Goal: Task Accomplishment & Management: Complete application form

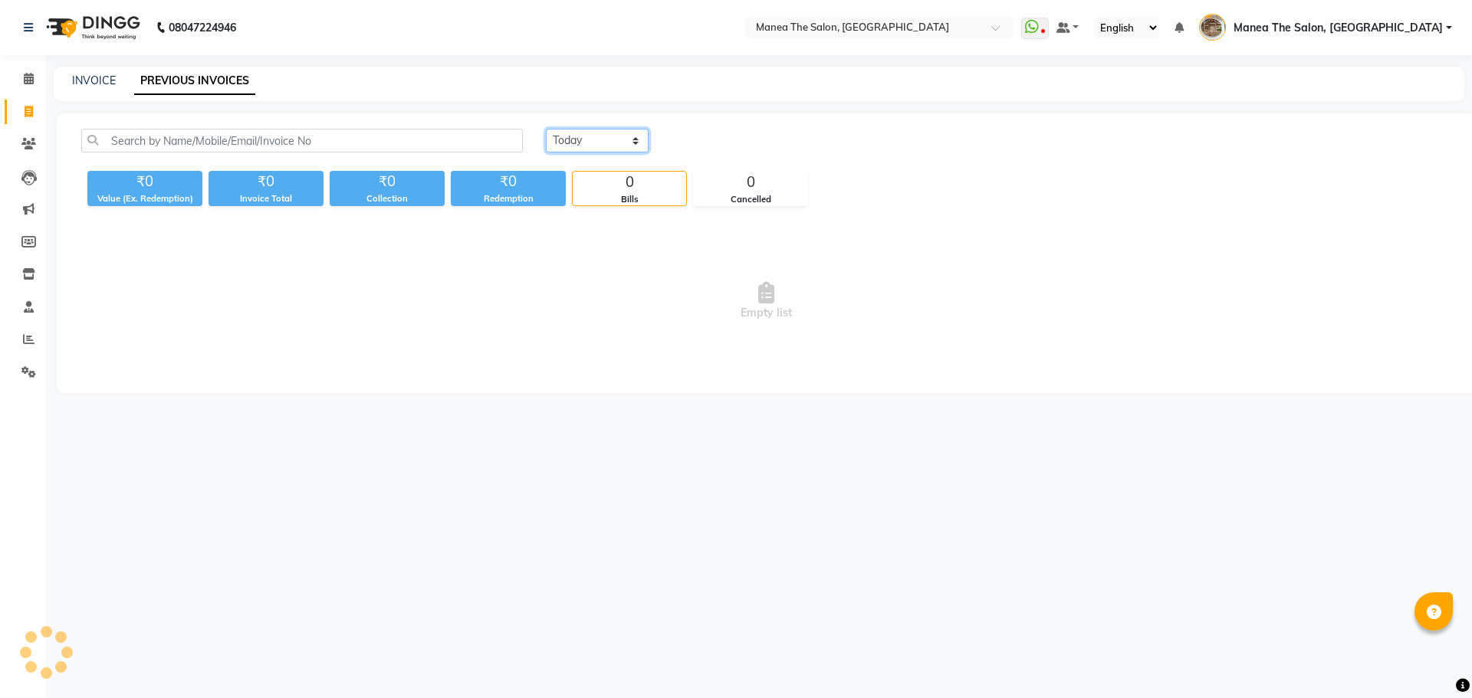
drag, startPoint x: 590, startPoint y: 145, endPoint x: 591, endPoint y: 155, distance: 10.0
click at [591, 155] on div "[DATE] [DATE] Custom Range" at bounding box center [998, 147] width 928 height 36
select select "[DATE]"
click at [546, 129] on select "[DATE] [DATE] Custom Range" at bounding box center [597, 141] width 103 height 24
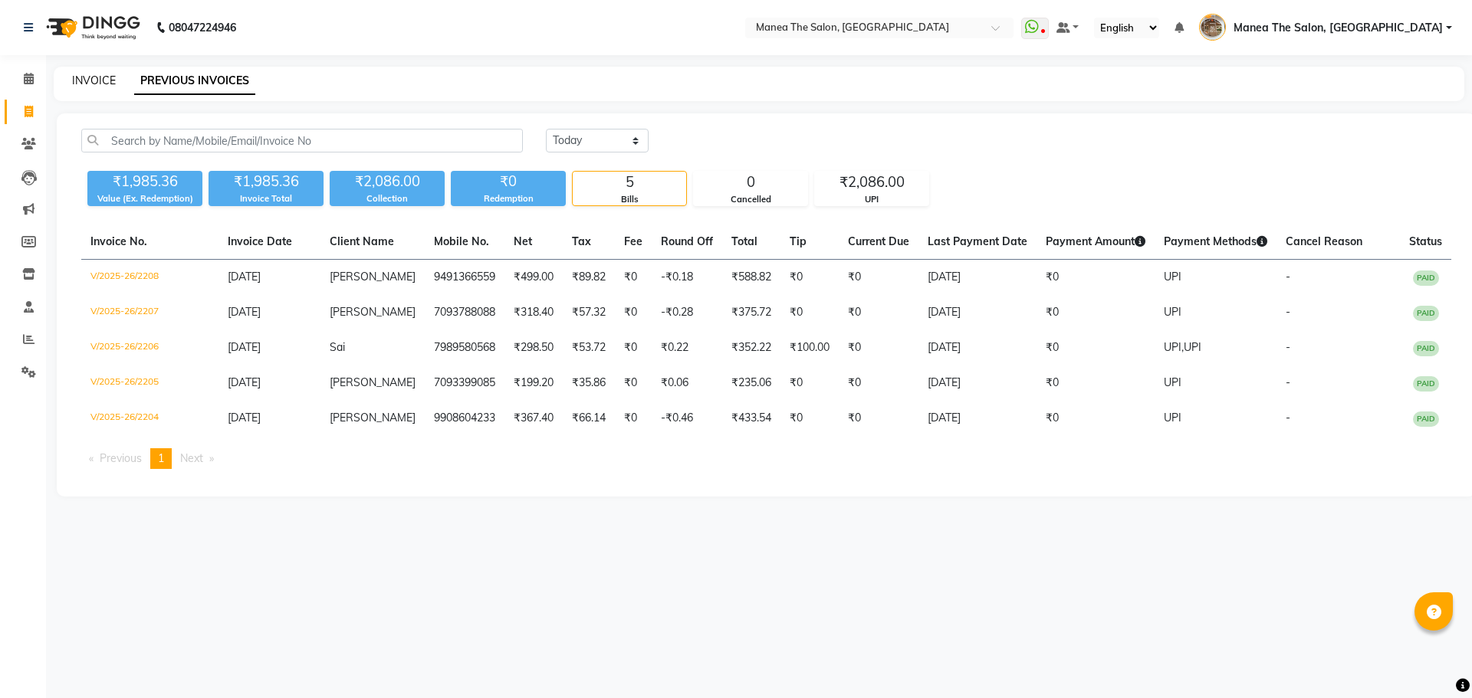
click at [90, 78] on link "INVOICE" at bounding box center [94, 81] width 44 height 14
select select "service"
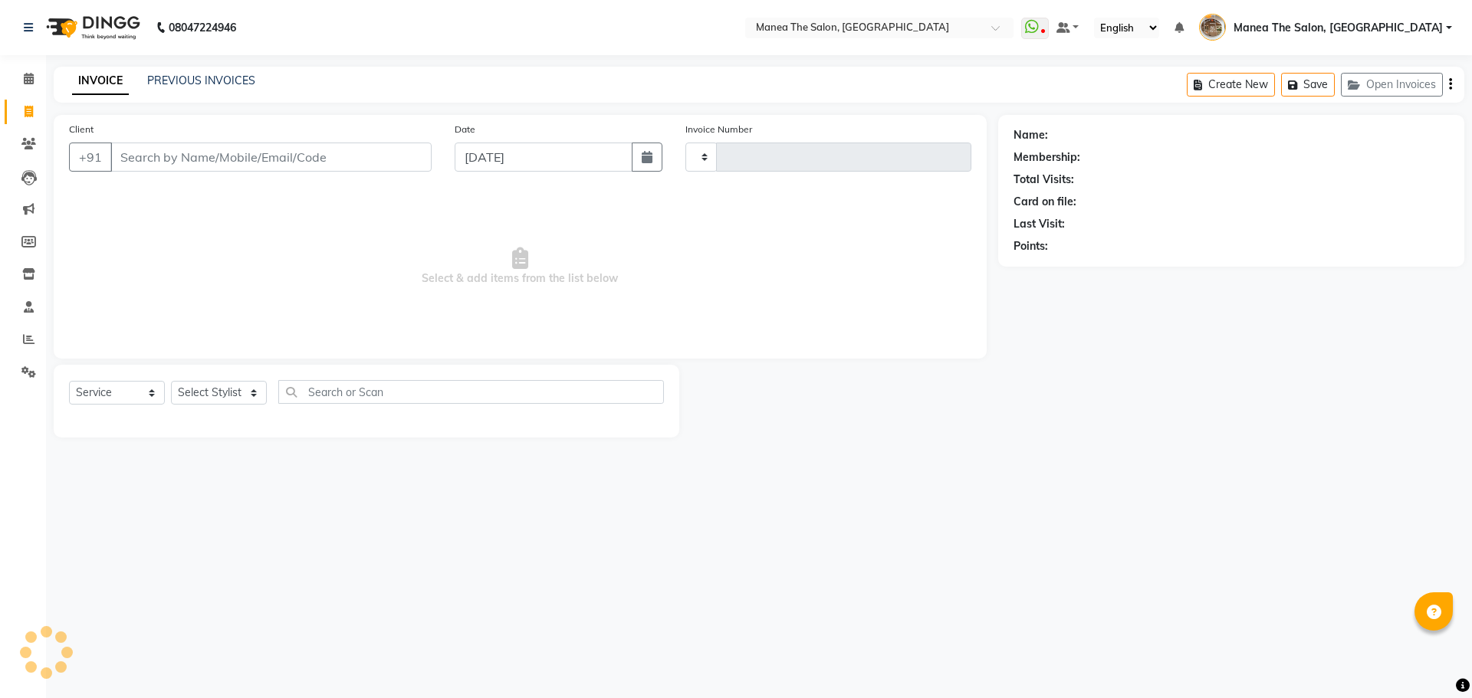
type input "2209"
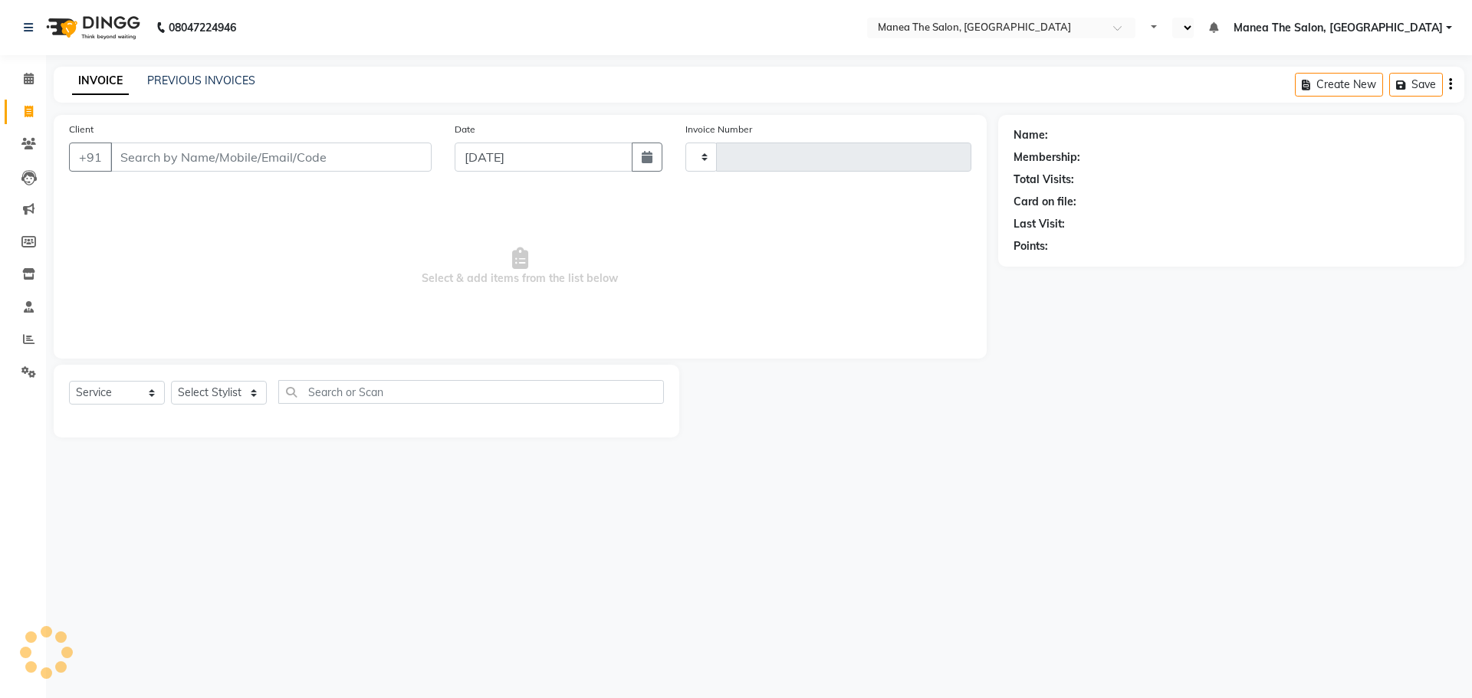
select select "service"
type input "2209"
select select "en"
select select "7287"
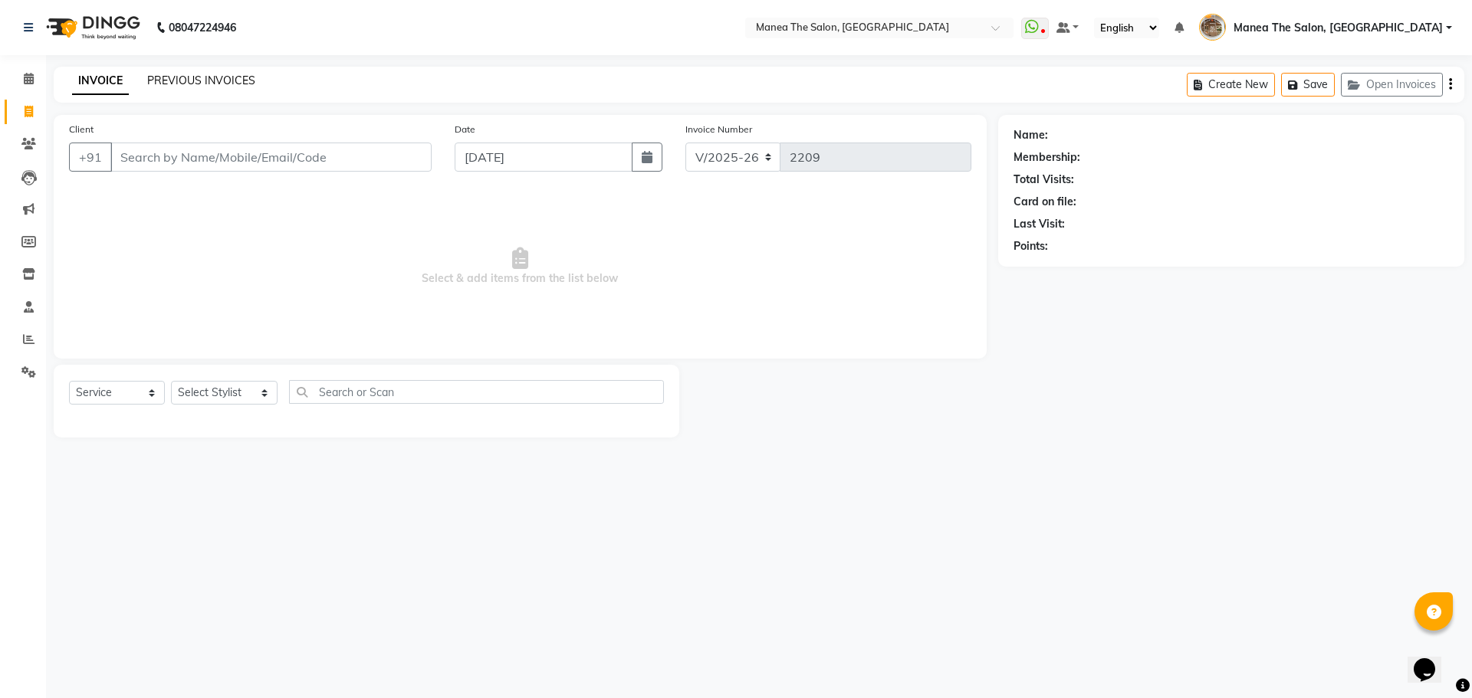
click at [177, 79] on link "PREVIOUS INVOICES" at bounding box center [201, 81] width 108 height 14
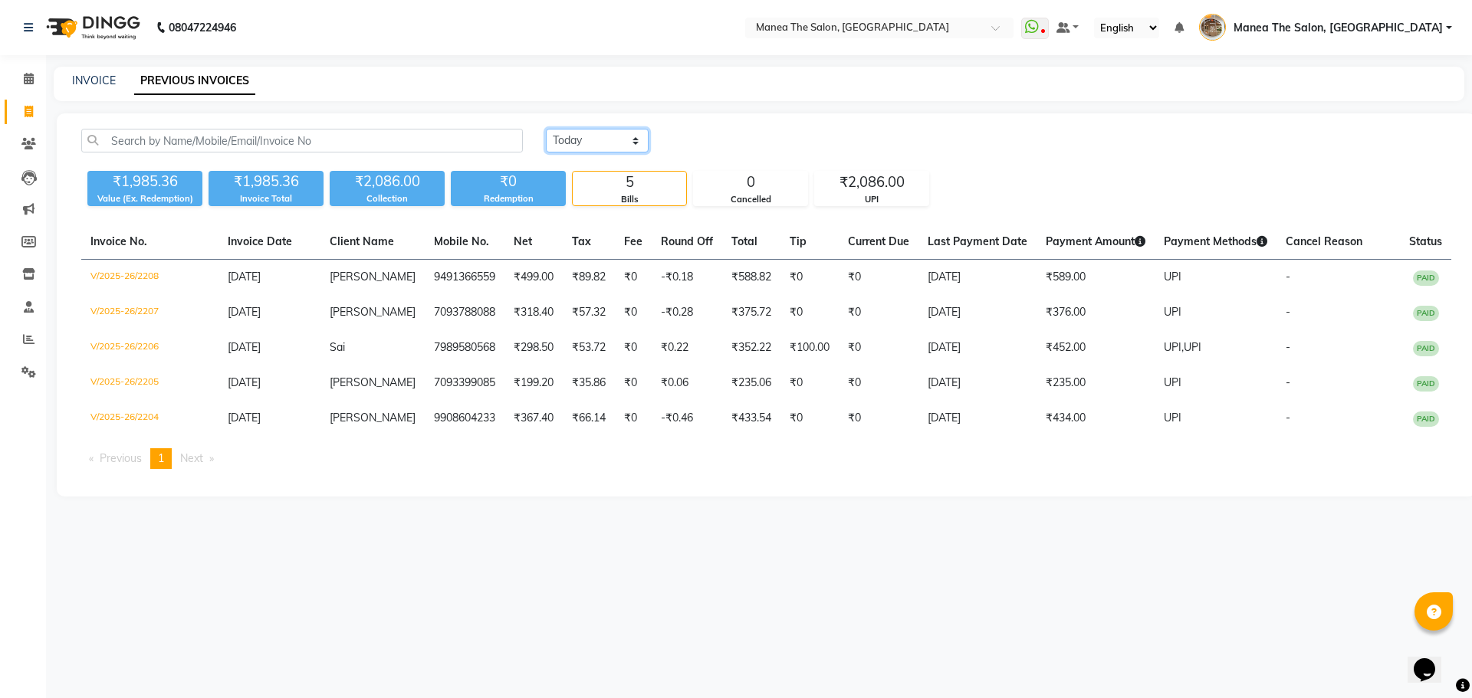
click at [602, 133] on select "[DATE] [DATE] Custom Range" at bounding box center [597, 141] width 103 height 24
select select "[DATE]"
click at [546, 129] on select "[DATE] [DATE] Custom Range" at bounding box center [597, 141] width 103 height 24
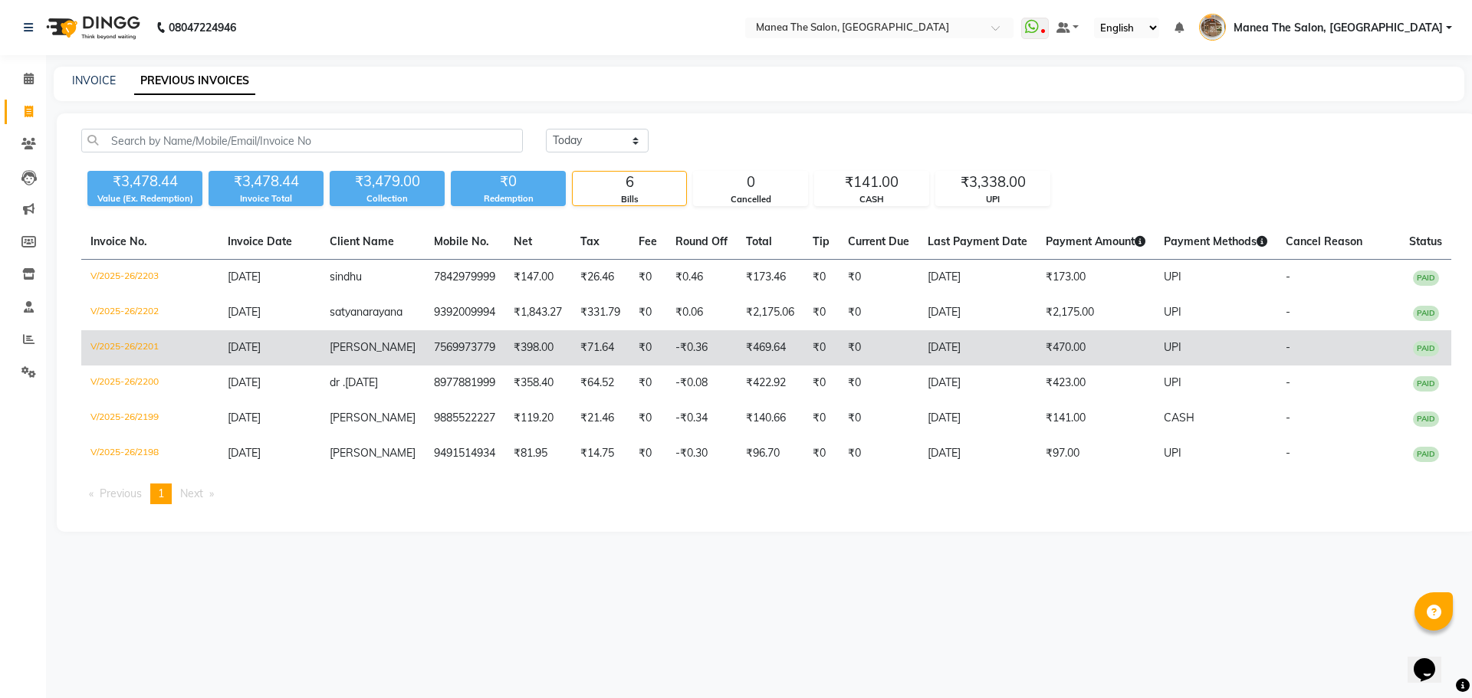
click at [892, 344] on td "₹0" at bounding box center [879, 347] width 80 height 35
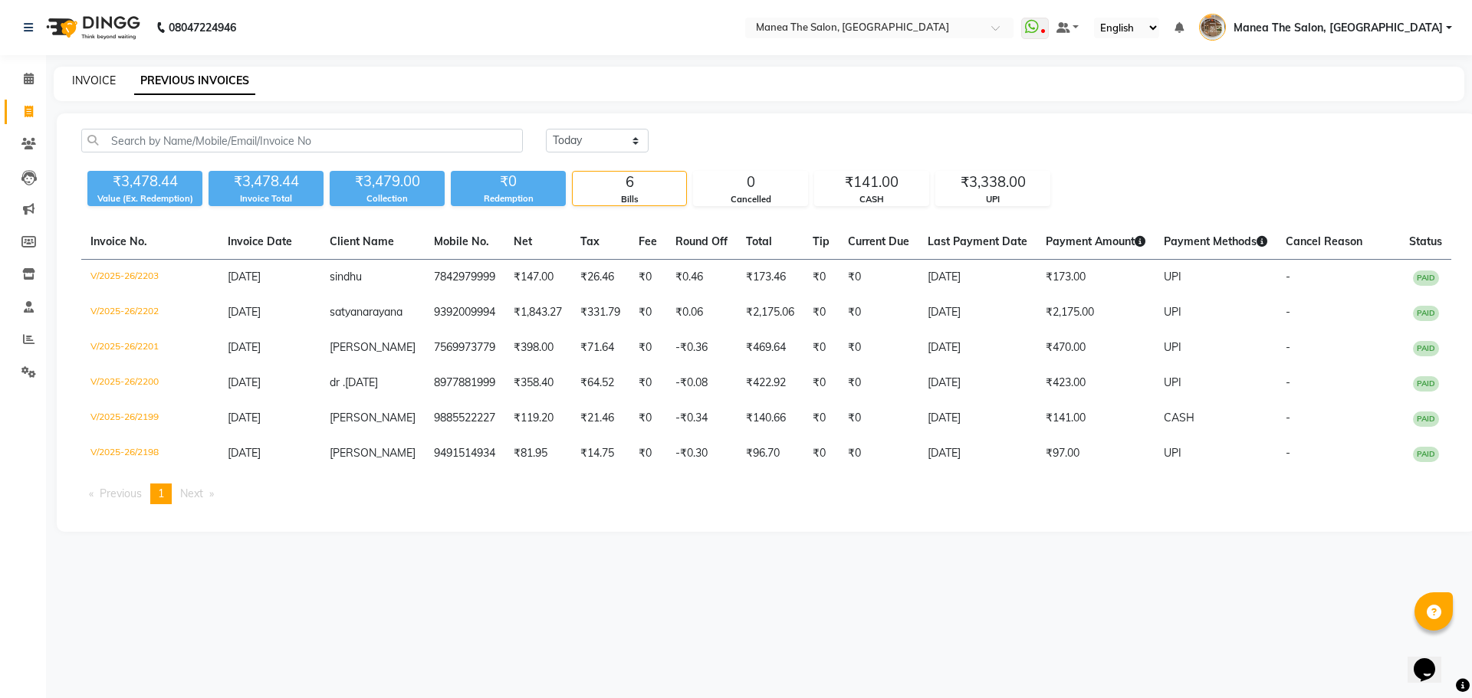
click at [99, 81] on link "INVOICE" at bounding box center [94, 81] width 44 height 14
select select "service"
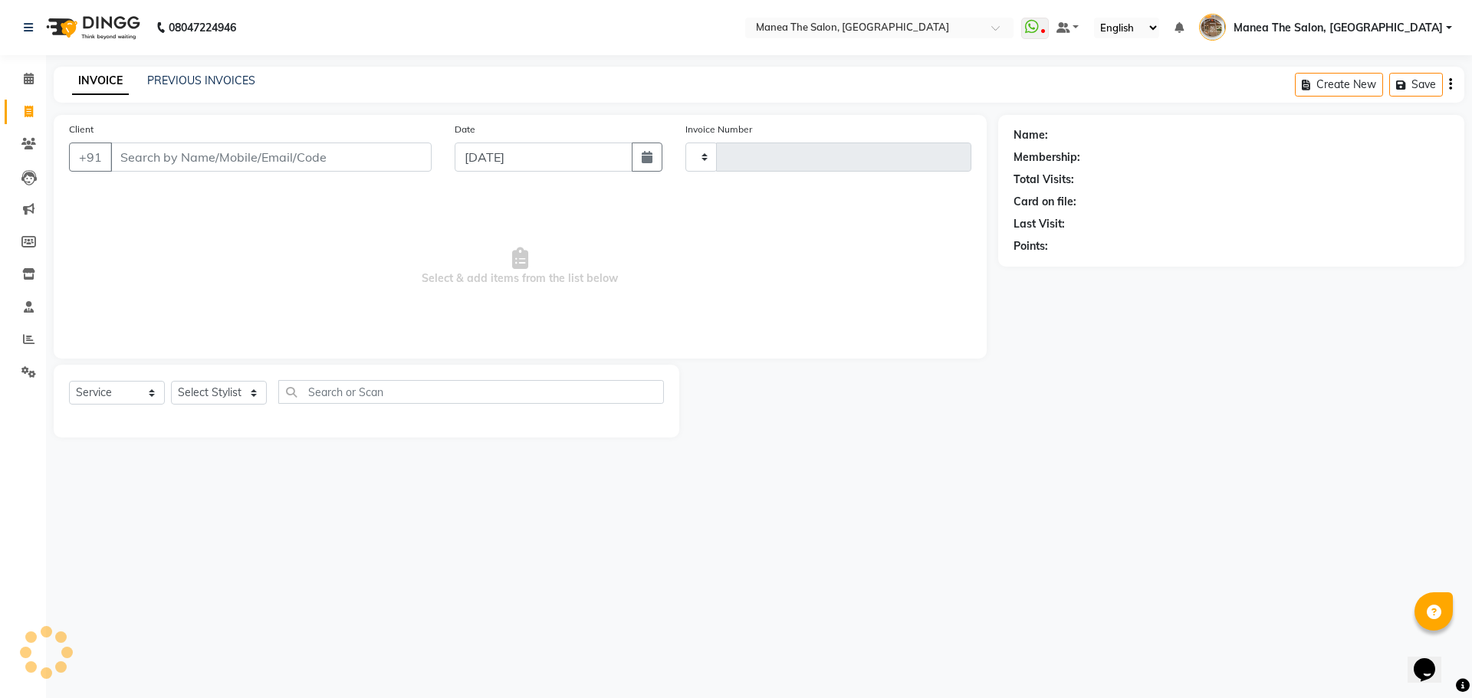
type input "2209"
select select "7287"
click at [232, 177] on div "Client +91" at bounding box center [250, 152] width 386 height 63
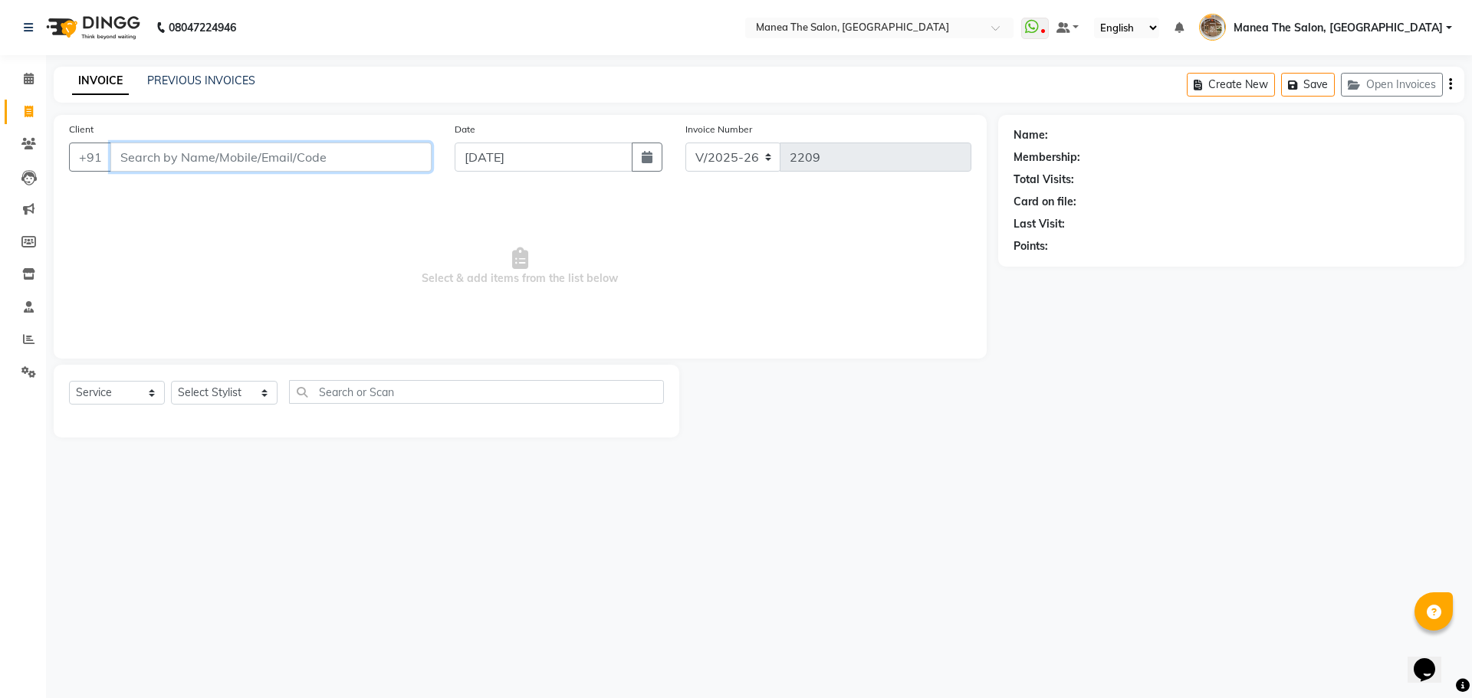
click at [235, 163] on input "Client" at bounding box center [270, 157] width 321 height 29
drag, startPoint x: 234, startPoint y: 382, endPoint x: 230, endPoint y: 392, distance: 10.7
click at [234, 382] on select "Select Stylist [PERSON_NAME] Front Office Kaif [PERSON_NAME] [PERSON_NAME] Pelu…" at bounding box center [224, 393] width 107 height 24
click at [764, 611] on div "08047224946 Select Location × Manea The Salon, [GEOGRAPHIC_DATA] WhatsApp Statu…" at bounding box center [736, 349] width 1472 height 698
click at [211, 390] on select "Select Stylist [PERSON_NAME] Front Office Kaif [PERSON_NAME] [PERSON_NAME] Pelu…" at bounding box center [224, 393] width 107 height 24
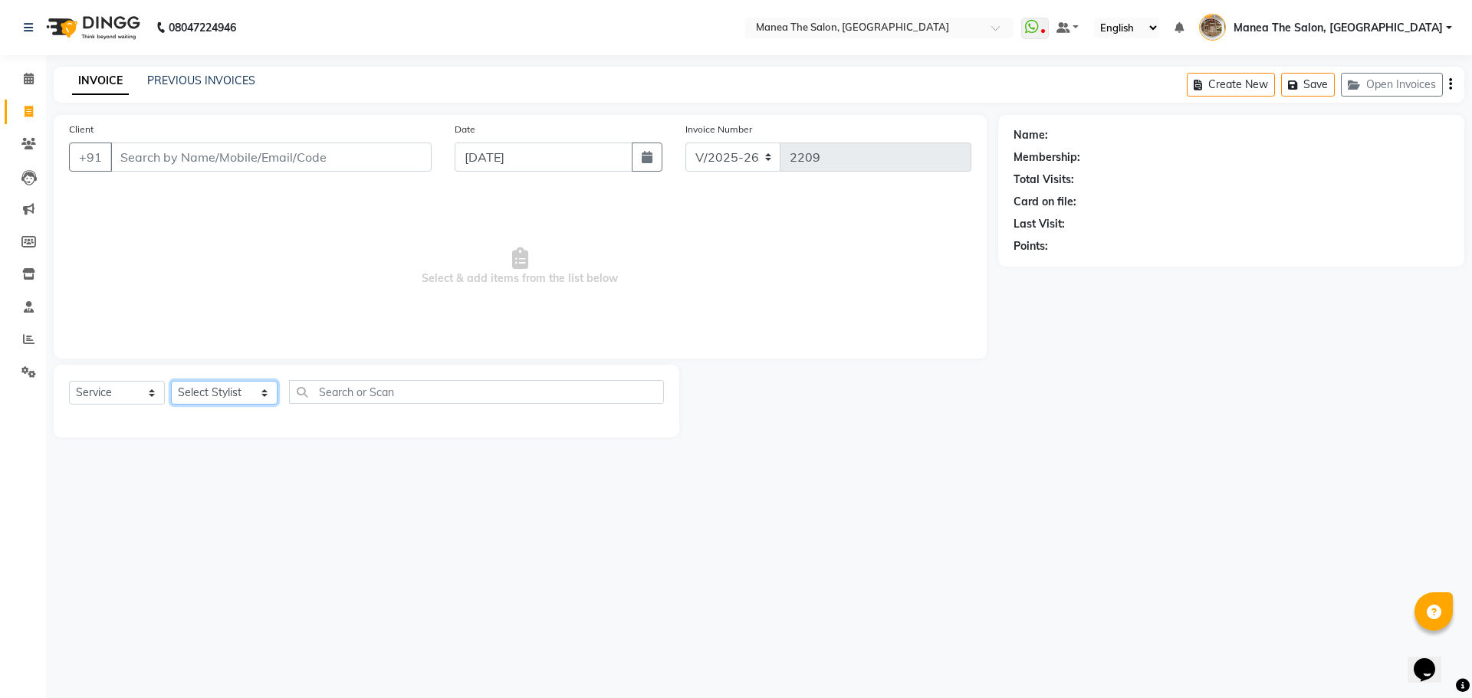
select select "62386"
click at [171, 381] on select "Select Stylist [PERSON_NAME] Front Office Kaif [PERSON_NAME] [PERSON_NAME] Pelu…" at bounding box center [224, 393] width 107 height 24
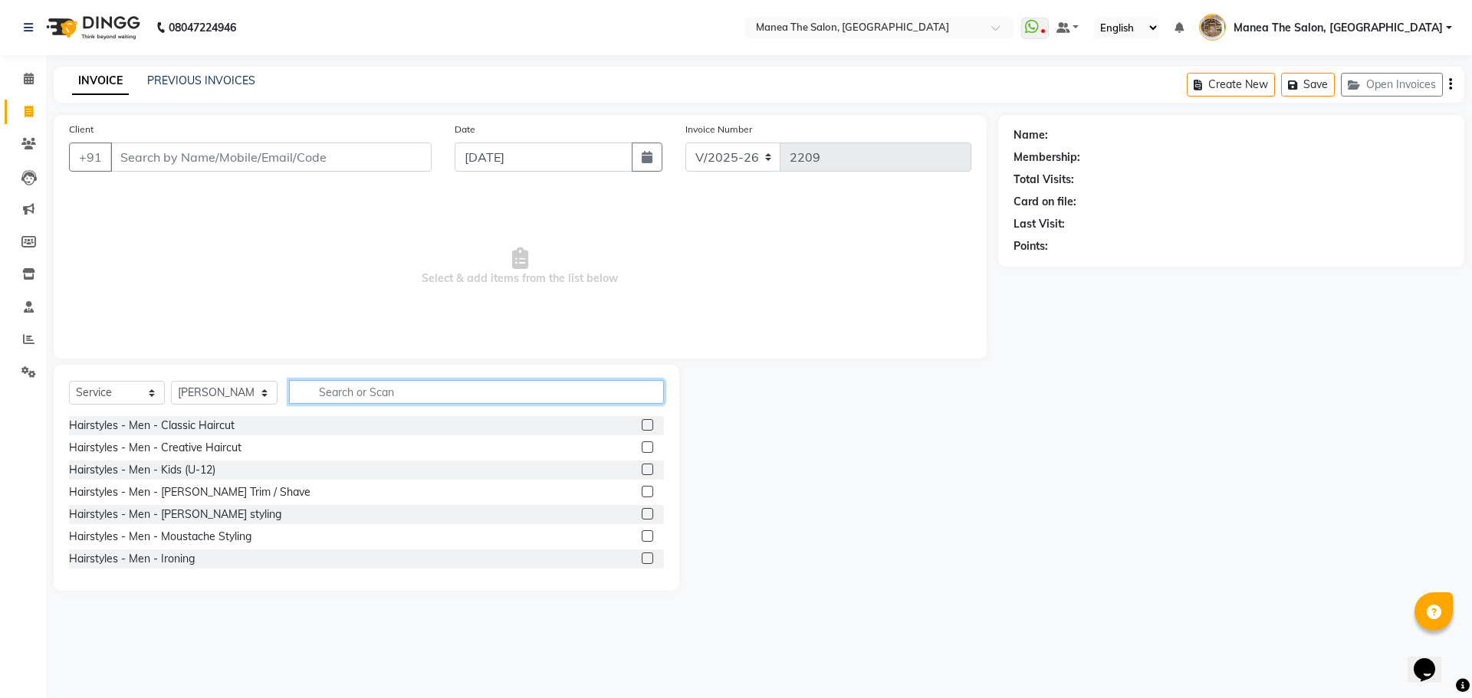
click at [391, 393] on input "text" at bounding box center [476, 392] width 375 height 24
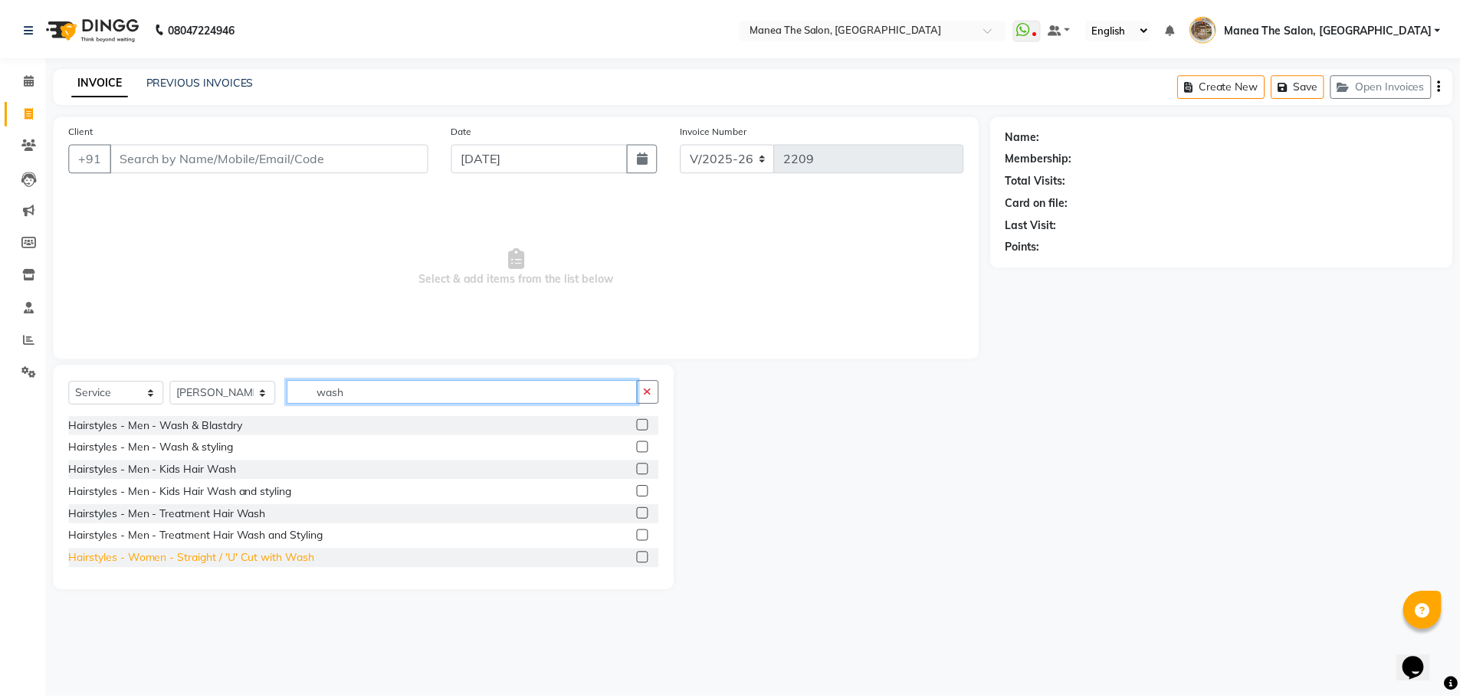
scroll to position [77, 0]
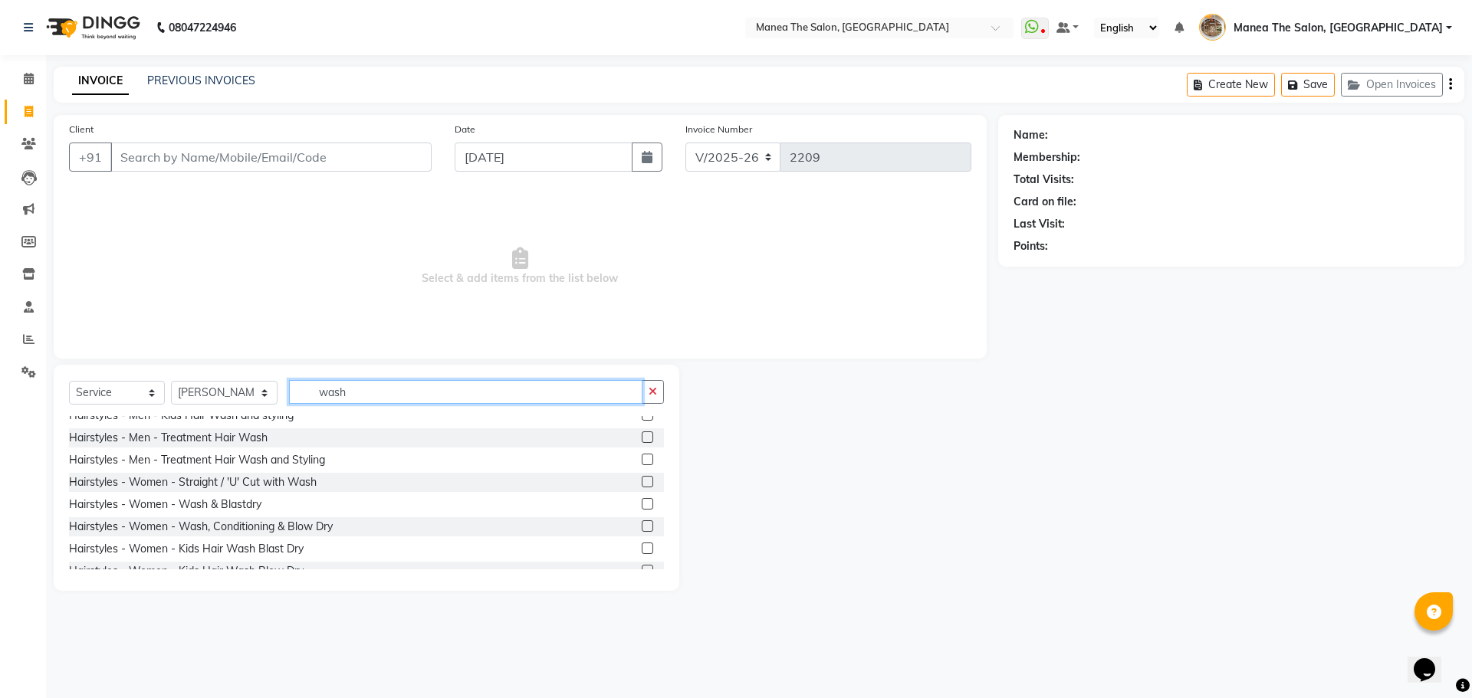
type input "wash"
click at [642, 504] on label at bounding box center [647, 503] width 11 height 11
click at [642, 504] on input "checkbox" at bounding box center [647, 505] width 10 height 10
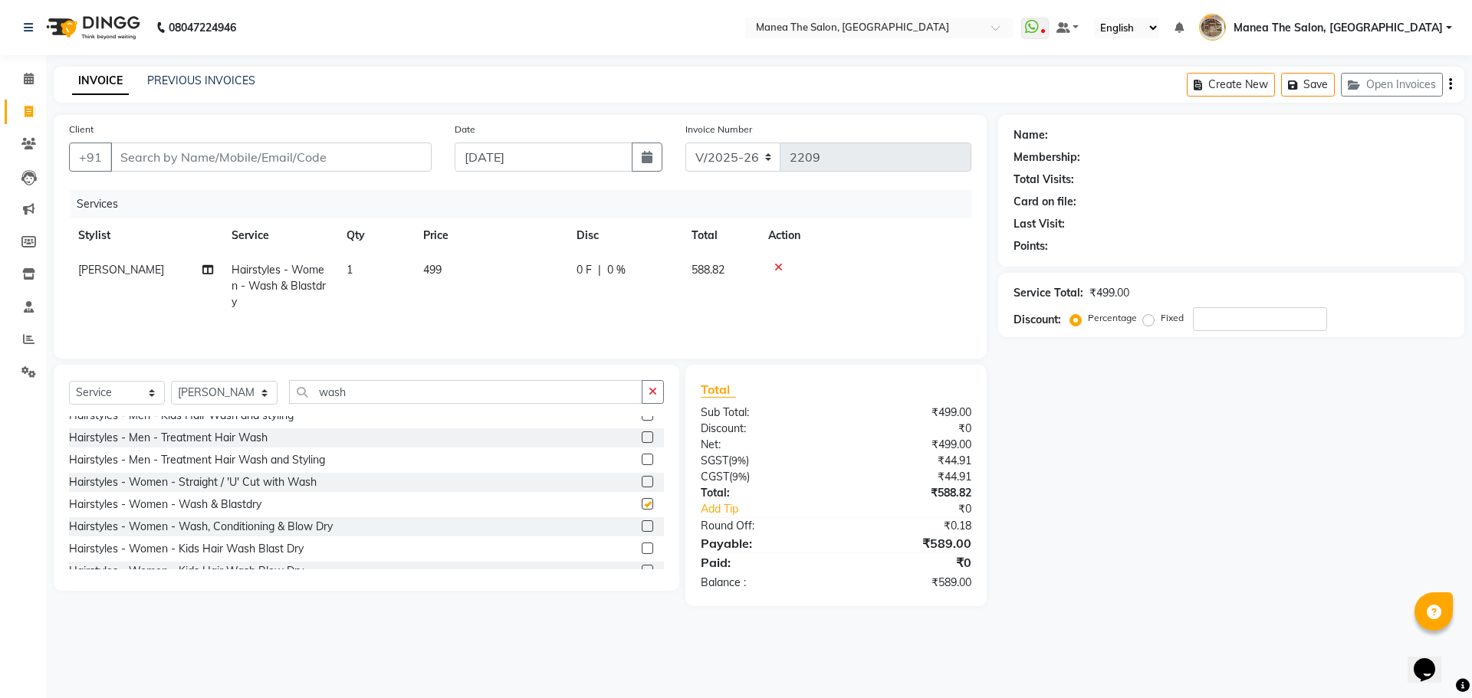
checkbox input "false"
click at [321, 165] on input "Client" at bounding box center [270, 157] width 321 height 29
type input "a"
type input "0"
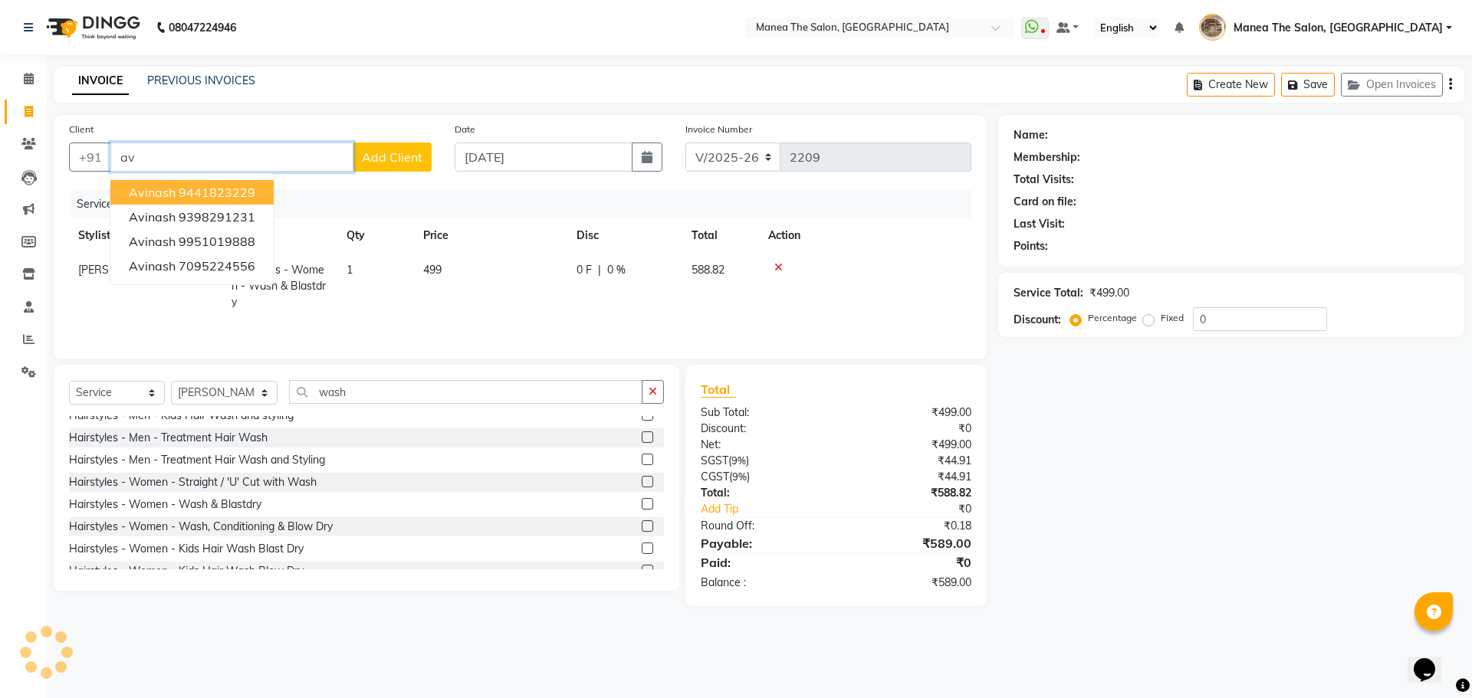
type input "a"
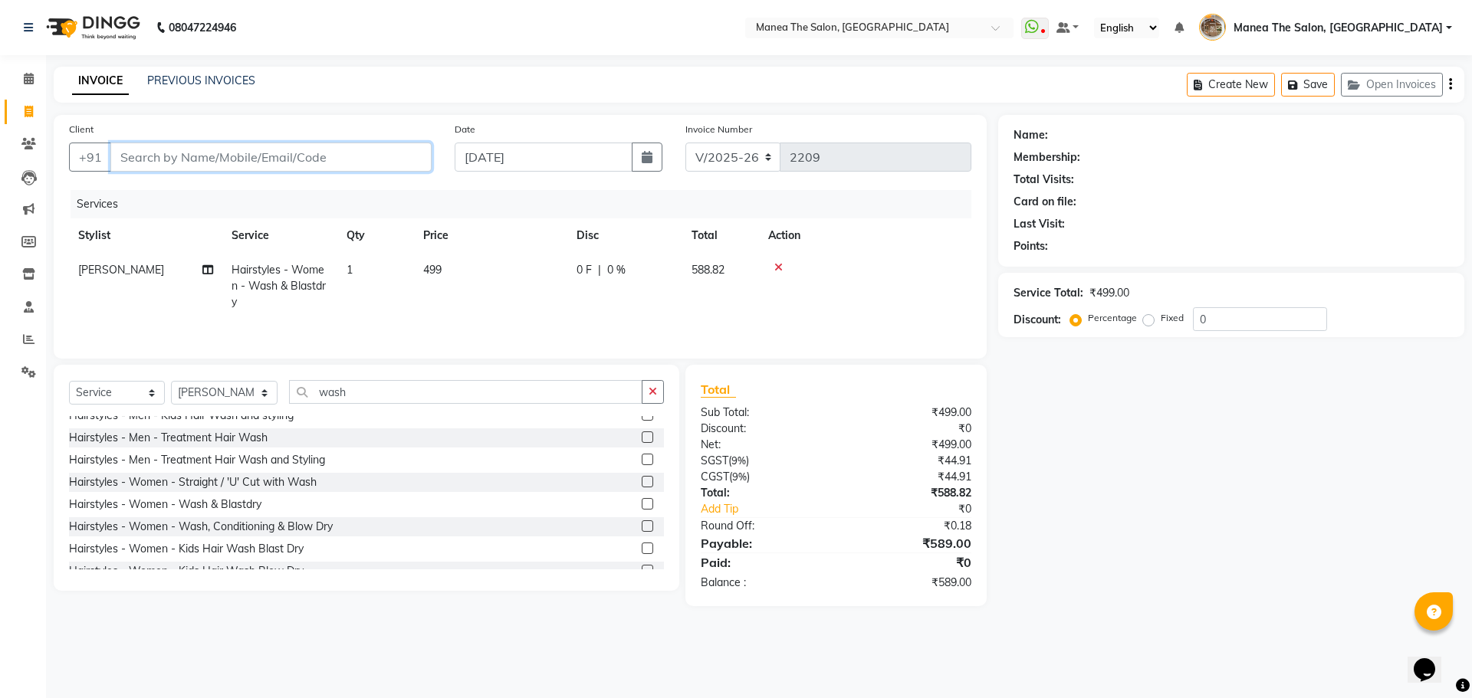
click at [207, 161] on input "Client" at bounding box center [270, 157] width 321 height 29
type input "9666052626"
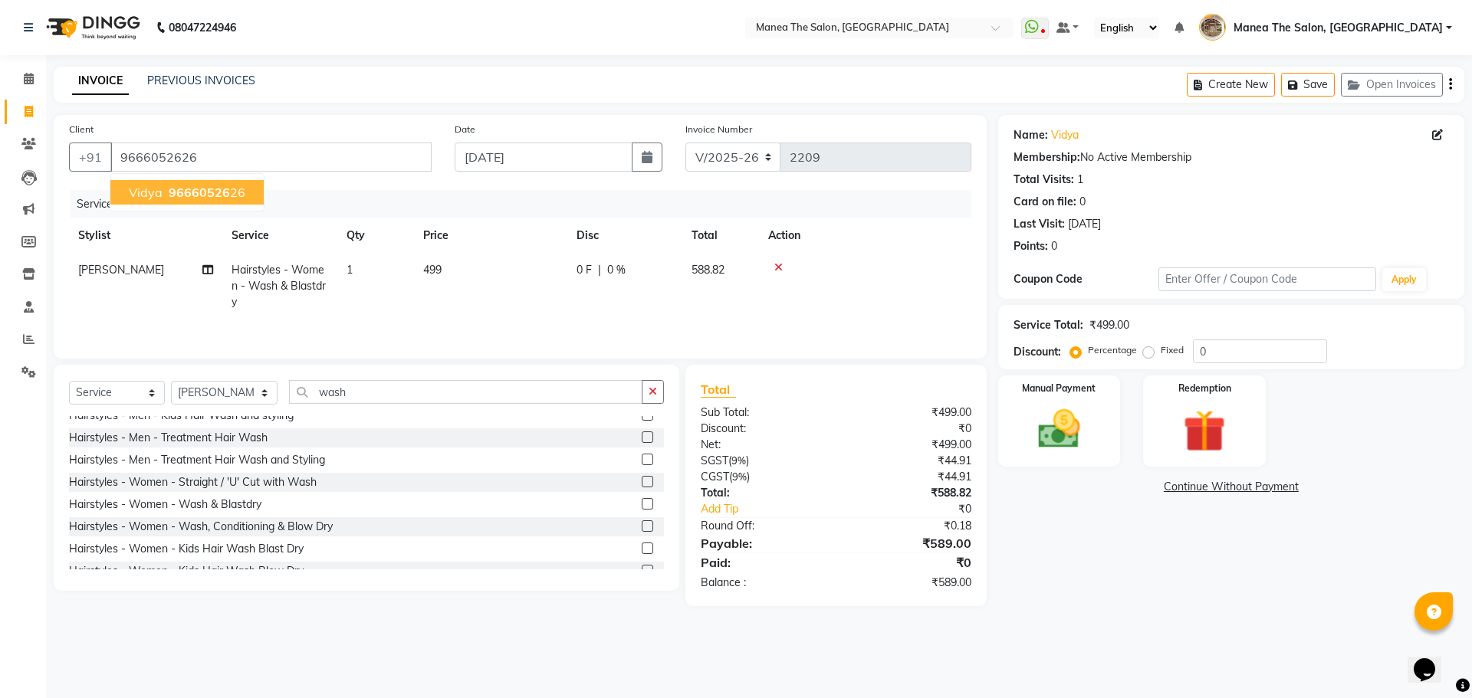
click at [176, 194] on span "96660526" at bounding box center [199, 192] width 61 height 15
click at [1205, 350] on input "0" at bounding box center [1260, 352] width 134 height 24
click at [1063, 583] on div "Name: Vidya Membership: No Active Membership Total Visits: 1 Card on file: 0 La…" at bounding box center [1237, 360] width 478 height 491
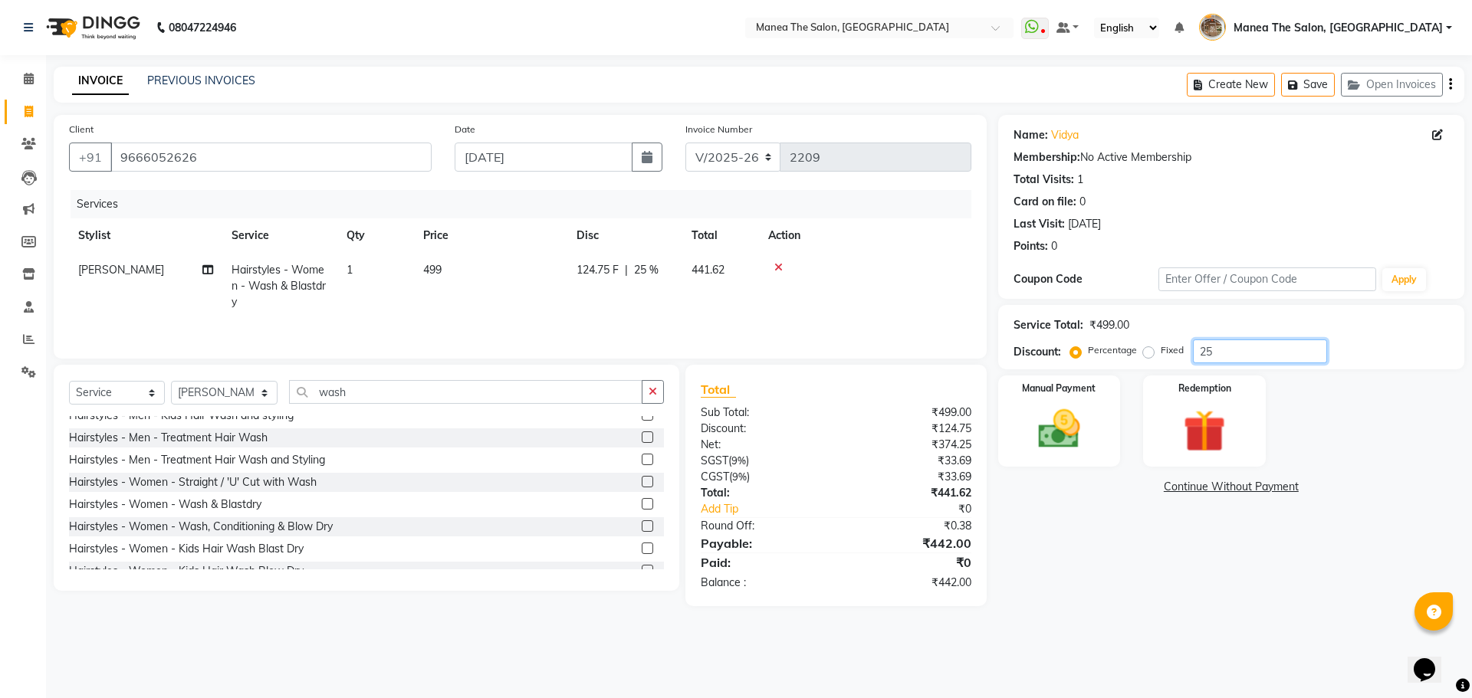
click at [1218, 356] on input "25" at bounding box center [1260, 352] width 134 height 24
type input "20"
click at [1141, 561] on div "Name: Vidya Membership: No Active Membership Total Visits: 1 Card on file: 0 La…" at bounding box center [1237, 360] width 478 height 491
click at [1047, 422] on img at bounding box center [1058, 429] width 71 height 51
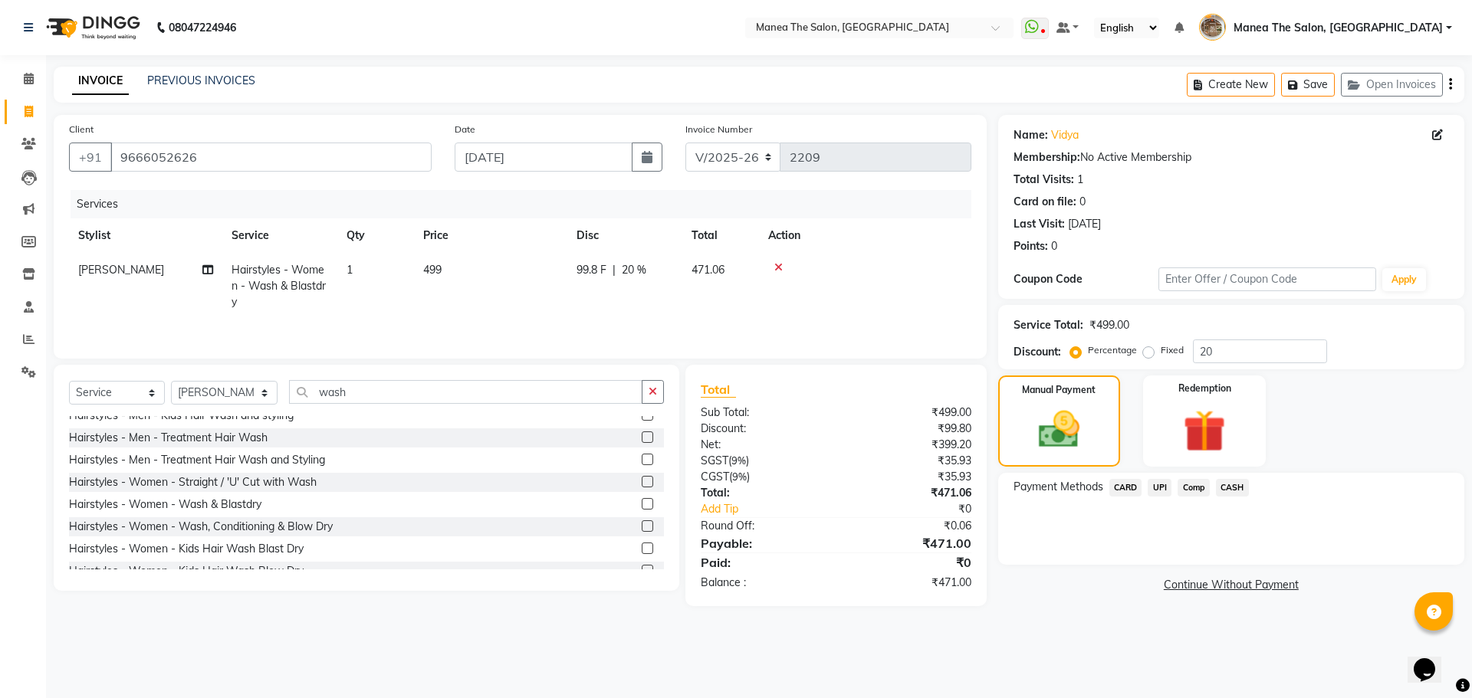
click at [1229, 485] on span "CASH" at bounding box center [1232, 488] width 33 height 18
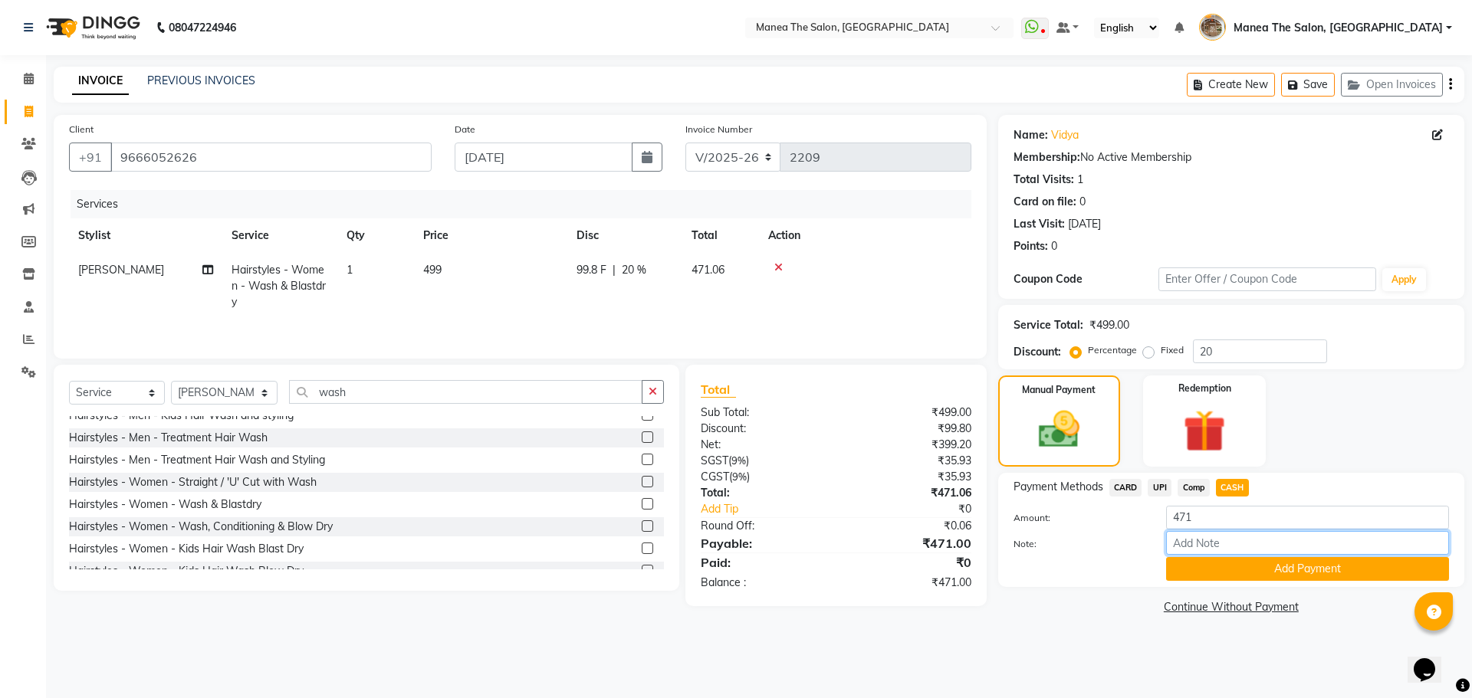
click at [1220, 544] on input "Note:" at bounding box center [1307, 543] width 283 height 24
type input "ppp"
click at [1245, 569] on button "Add Payment" at bounding box center [1307, 569] width 283 height 24
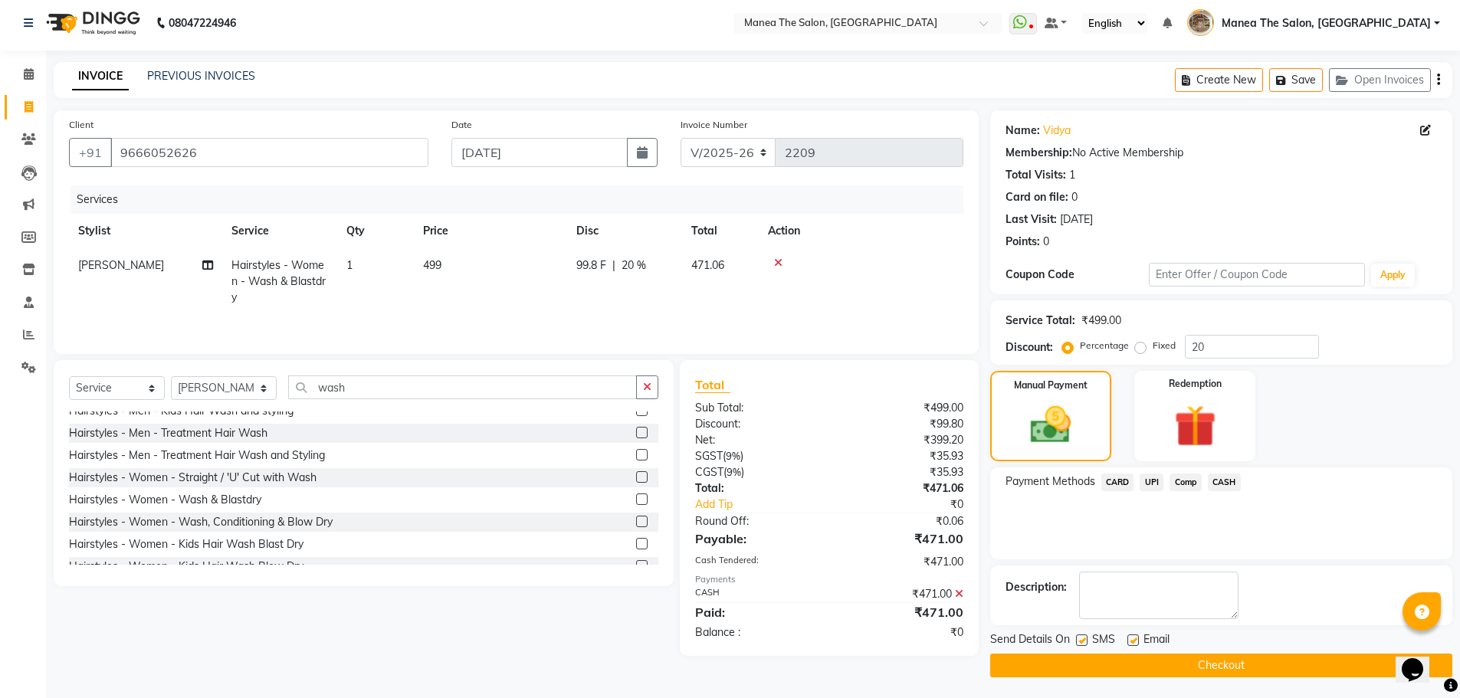
scroll to position [7, 0]
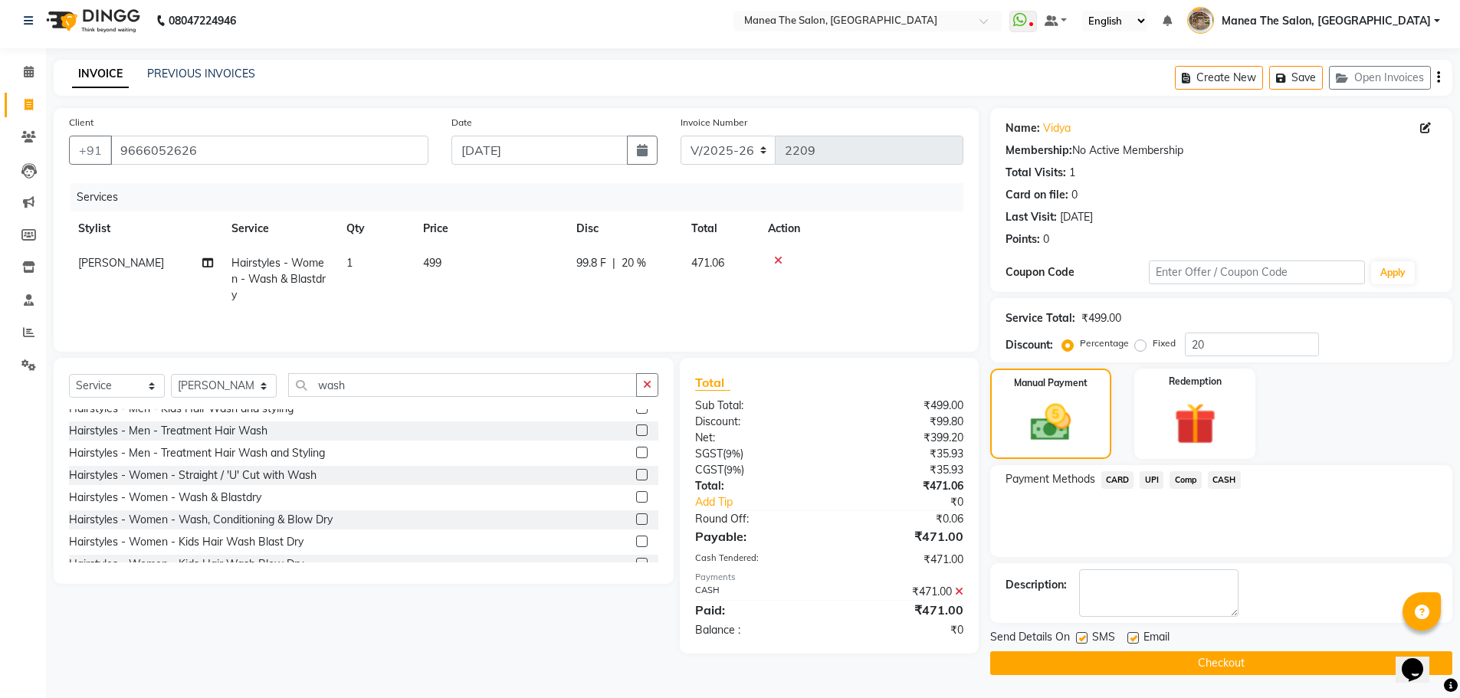
click at [1218, 665] on button "Checkout" at bounding box center [1221, 664] width 462 height 24
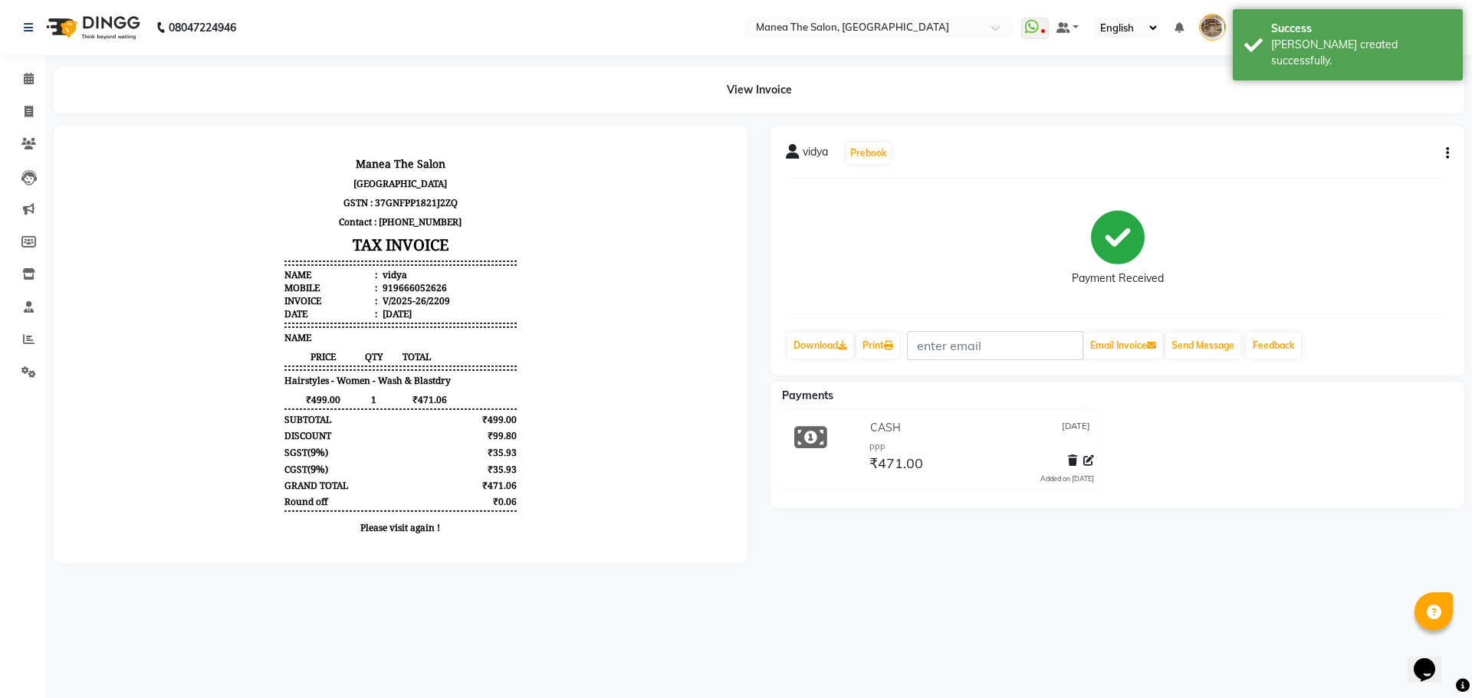
click at [28, 97] on li "Invoice" at bounding box center [23, 112] width 46 height 33
click at [25, 115] on icon at bounding box center [29, 111] width 8 height 11
select select "service"
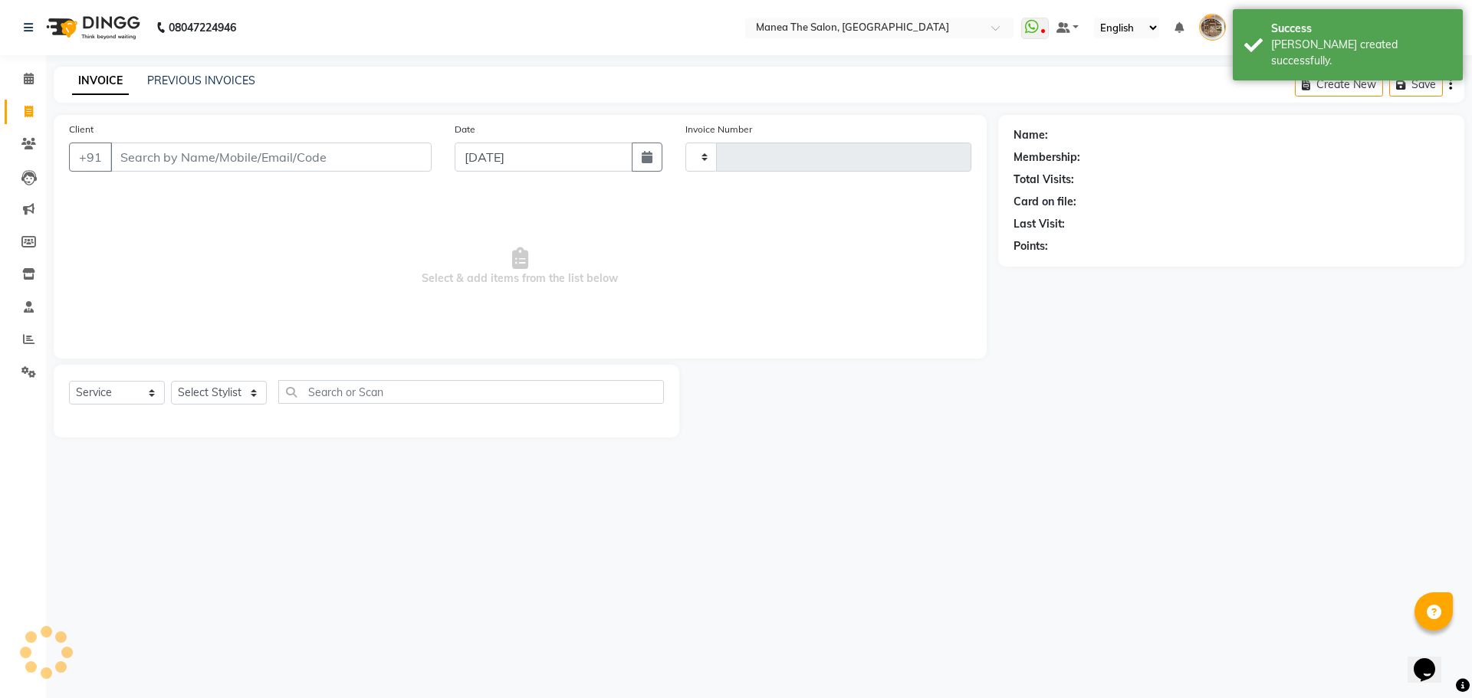
type input "2210"
select select "7287"
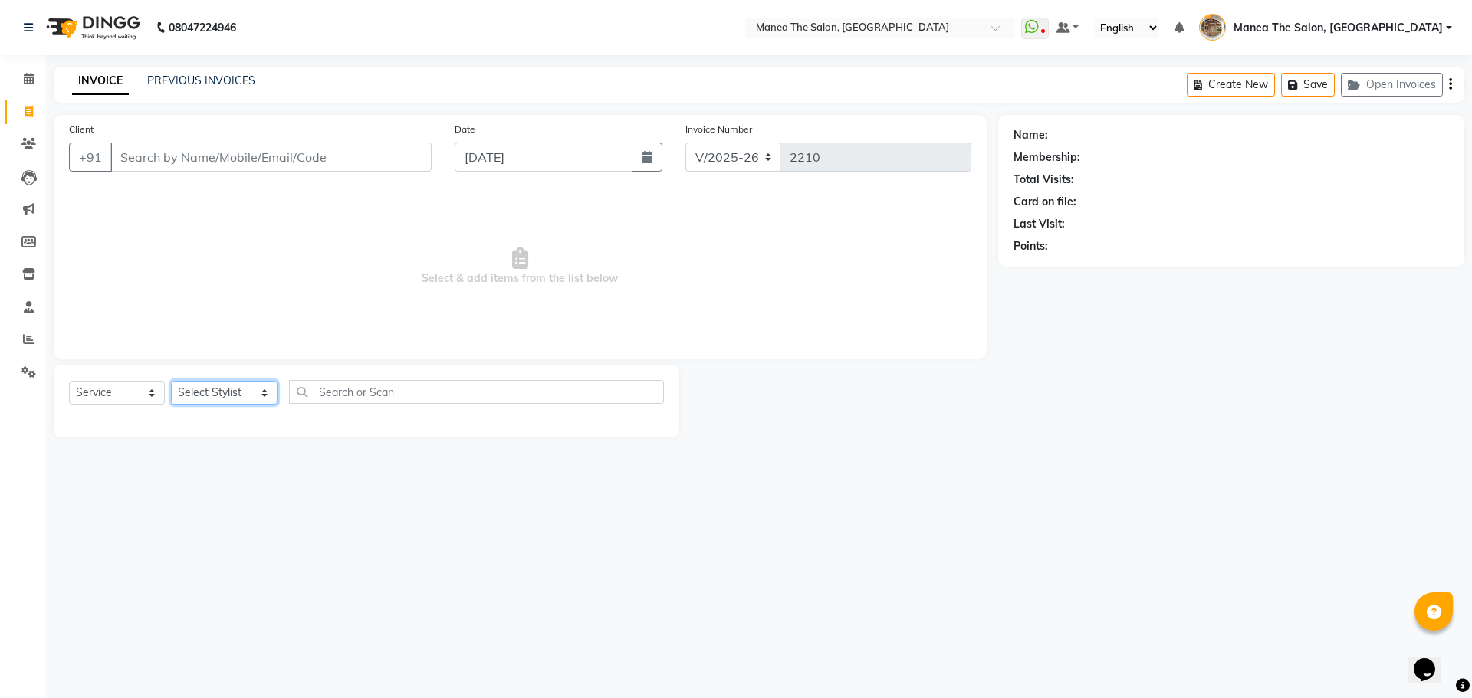
click at [213, 402] on select "Select Stylist [PERSON_NAME] Front Office Kaif [PERSON_NAME] [PERSON_NAME] Pelu…" at bounding box center [224, 393] width 107 height 24
select select "70149"
click at [171, 381] on select "Select Stylist [PERSON_NAME] Front Office Kaif [PERSON_NAME] [PERSON_NAME] Pelu…" at bounding box center [224, 393] width 107 height 24
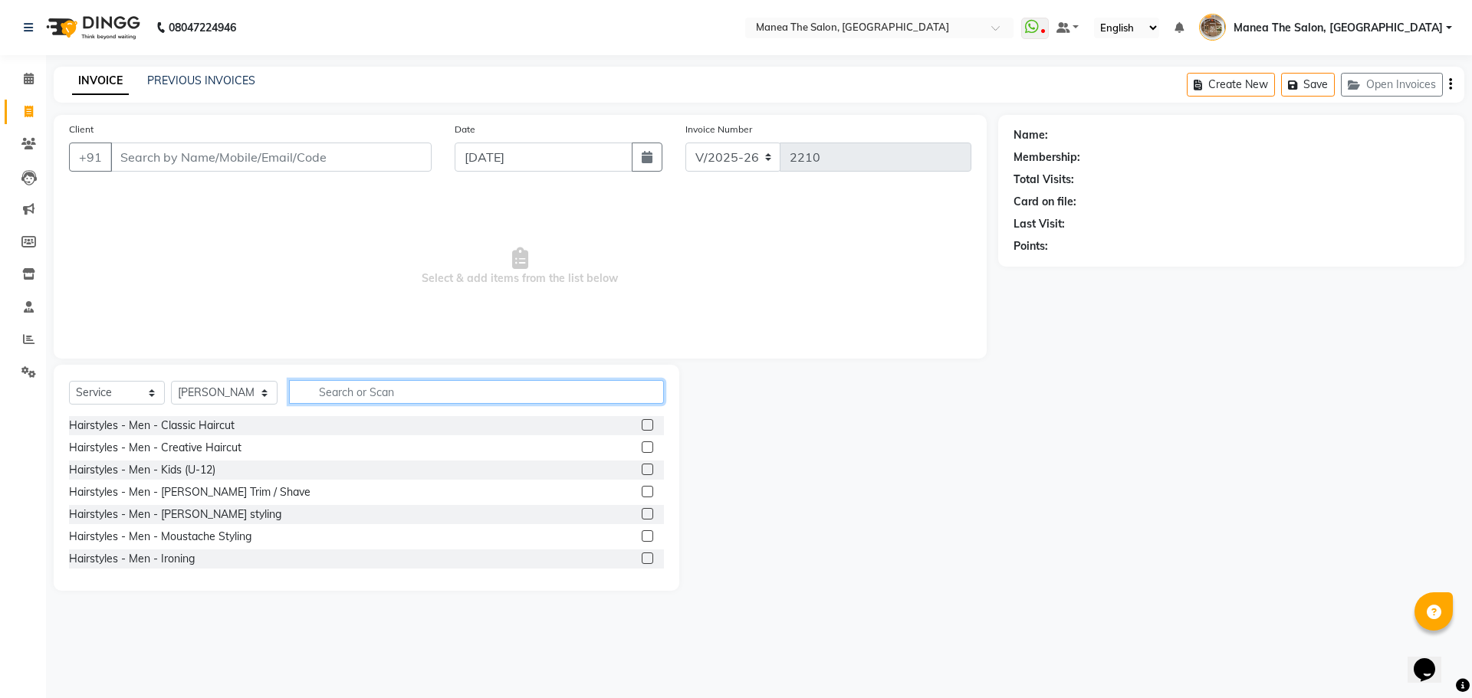
click at [305, 397] on input "text" at bounding box center [476, 392] width 375 height 24
type input "amm"
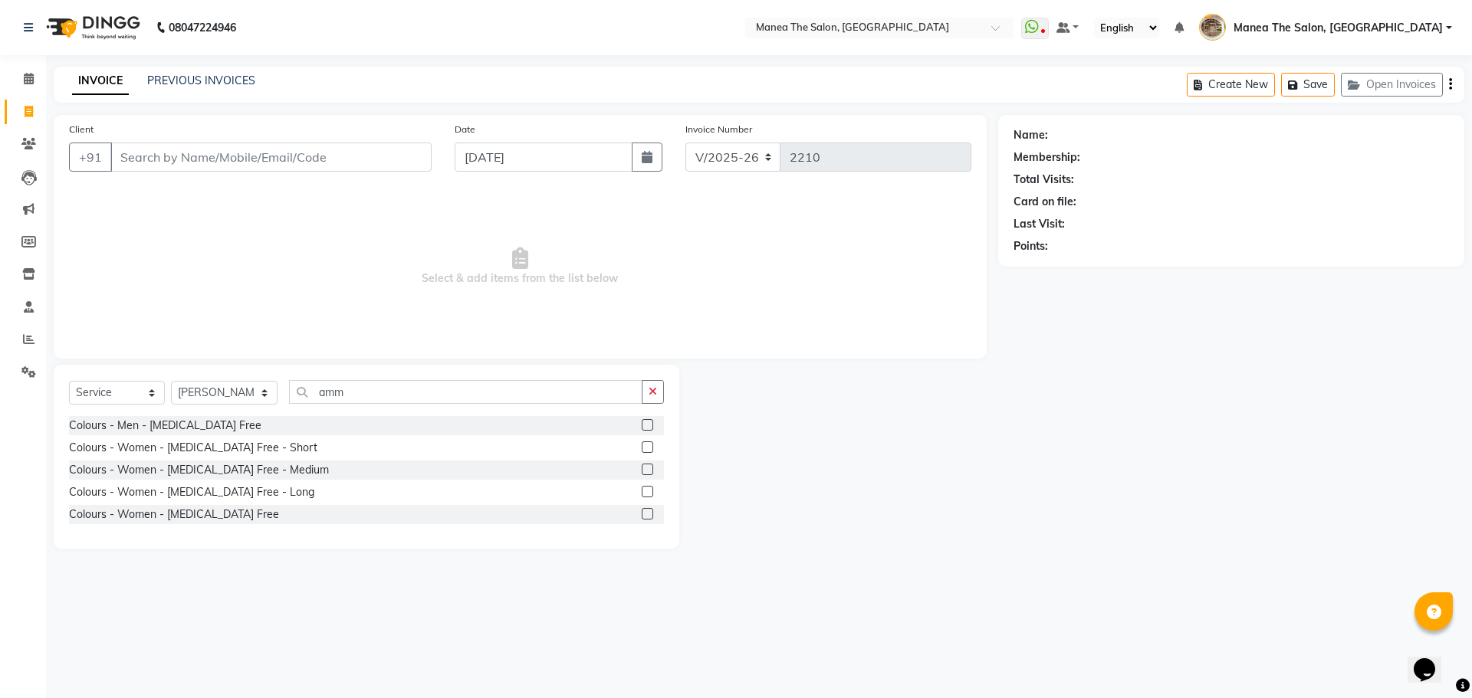
click at [648, 424] on label at bounding box center [647, 424] width 11 height 11
click at [648, 424] on input "checkbox" at bounding box center [647, 426] width 10 height 10
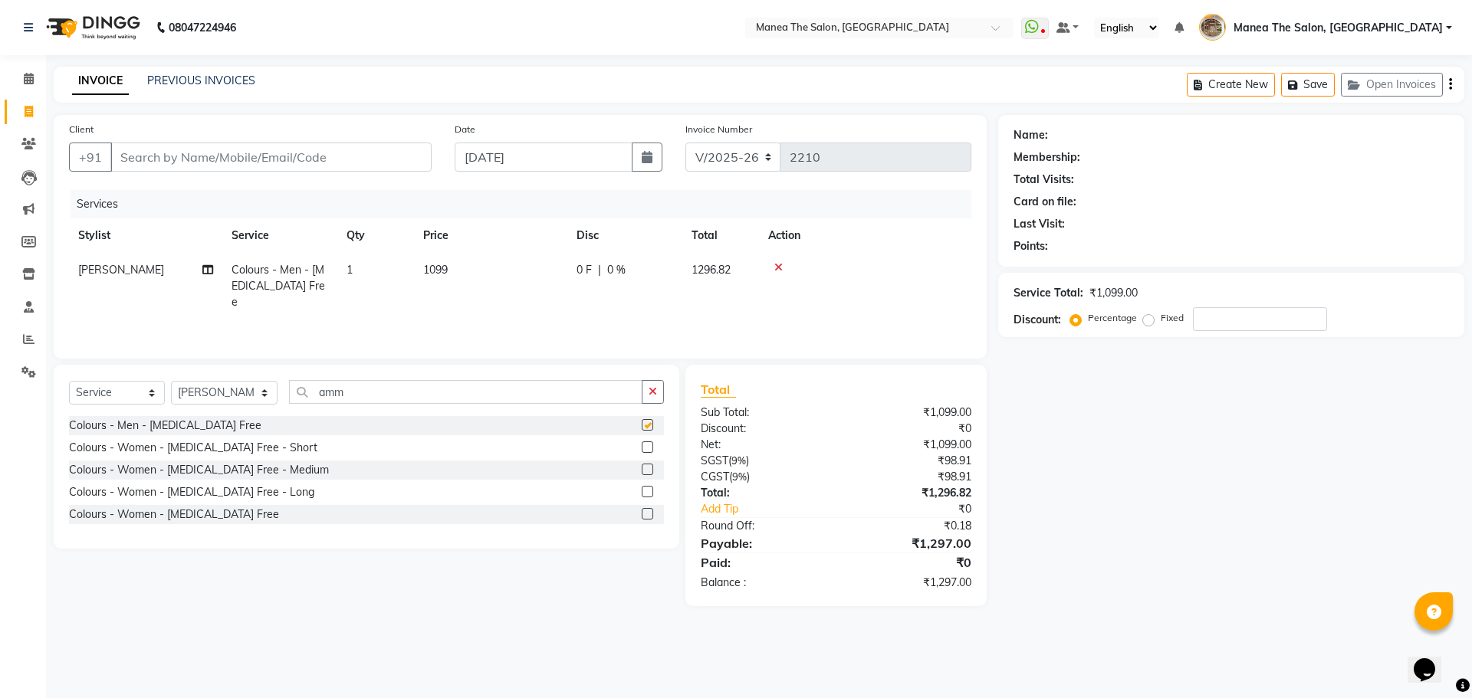
checkbox input "false"
click at [779, 268] on icon at bounding box center [778, 267] width 8 height 11
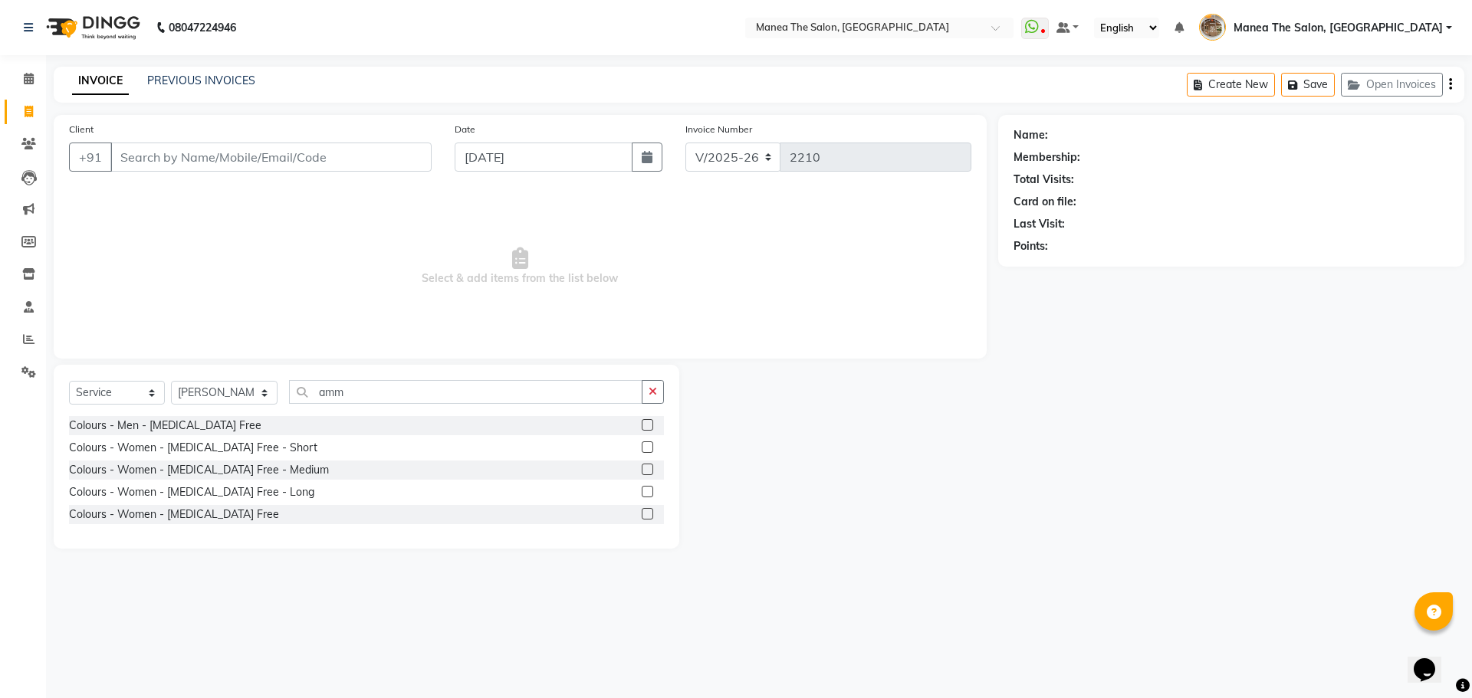
click at [650, 516] on label at bounding box center [647, 513] width 11 height 11
click at [650, 516] on input "checkbox" at bounding box center [647, 515] width 10 height 10
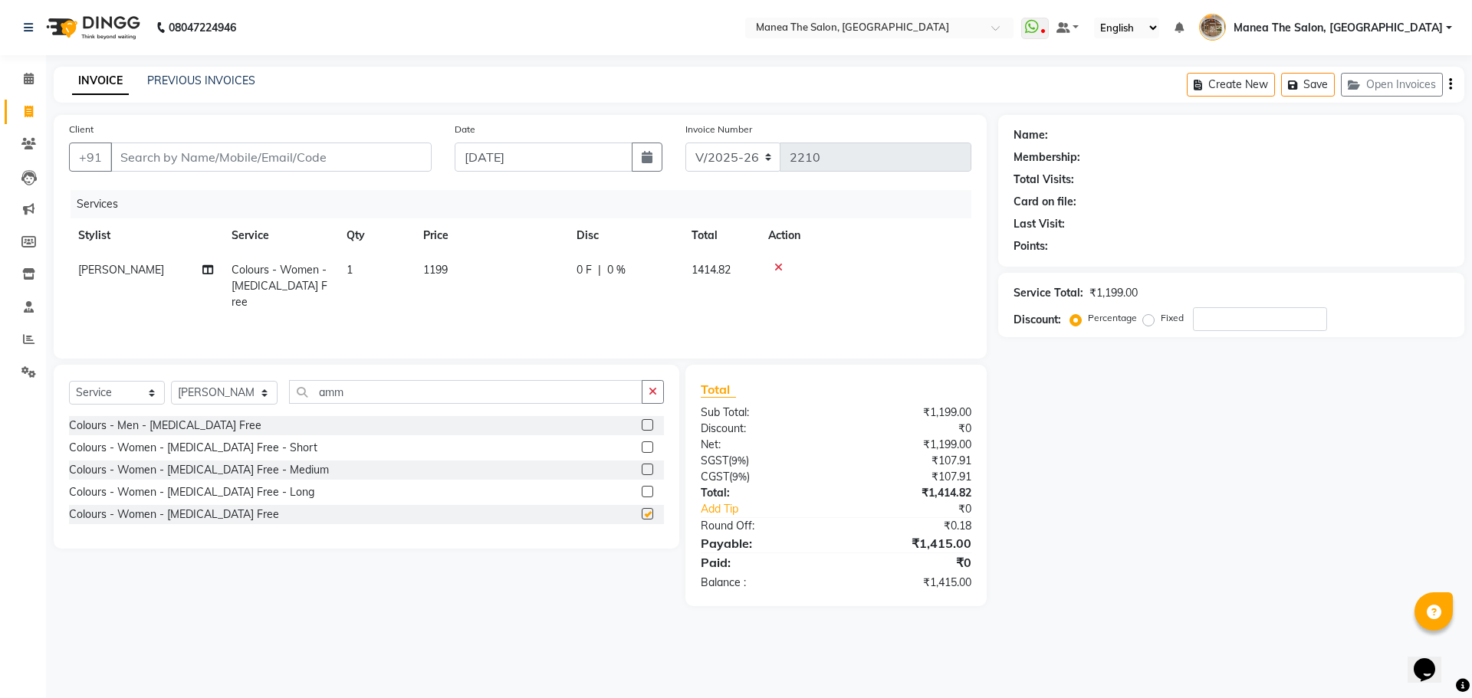
checkbox input "false"
click at [354, 168] on input "Client" at bounding box center [270, 157] width 321 height 29
type input "9"
type input "0"
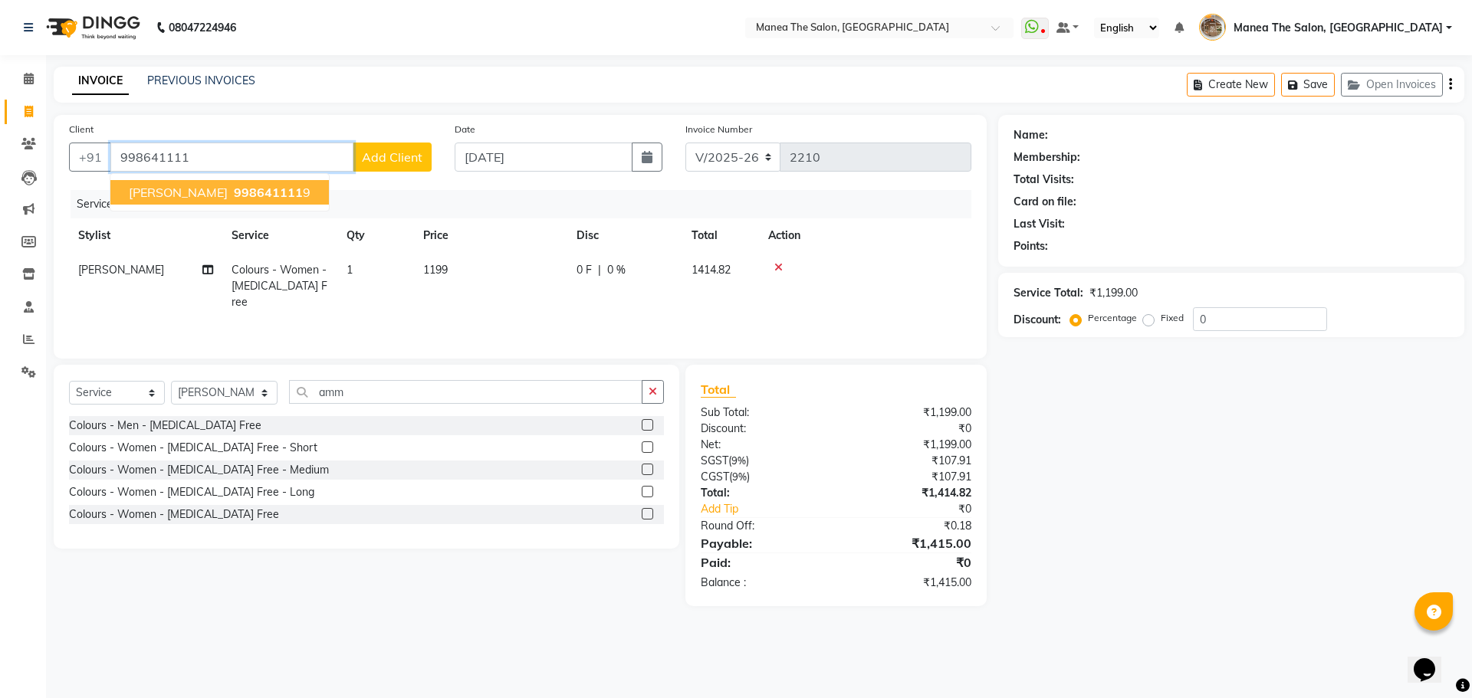
click at [234, 189] on span "998641111" at bounding box center [268, 192] width 69 height 15
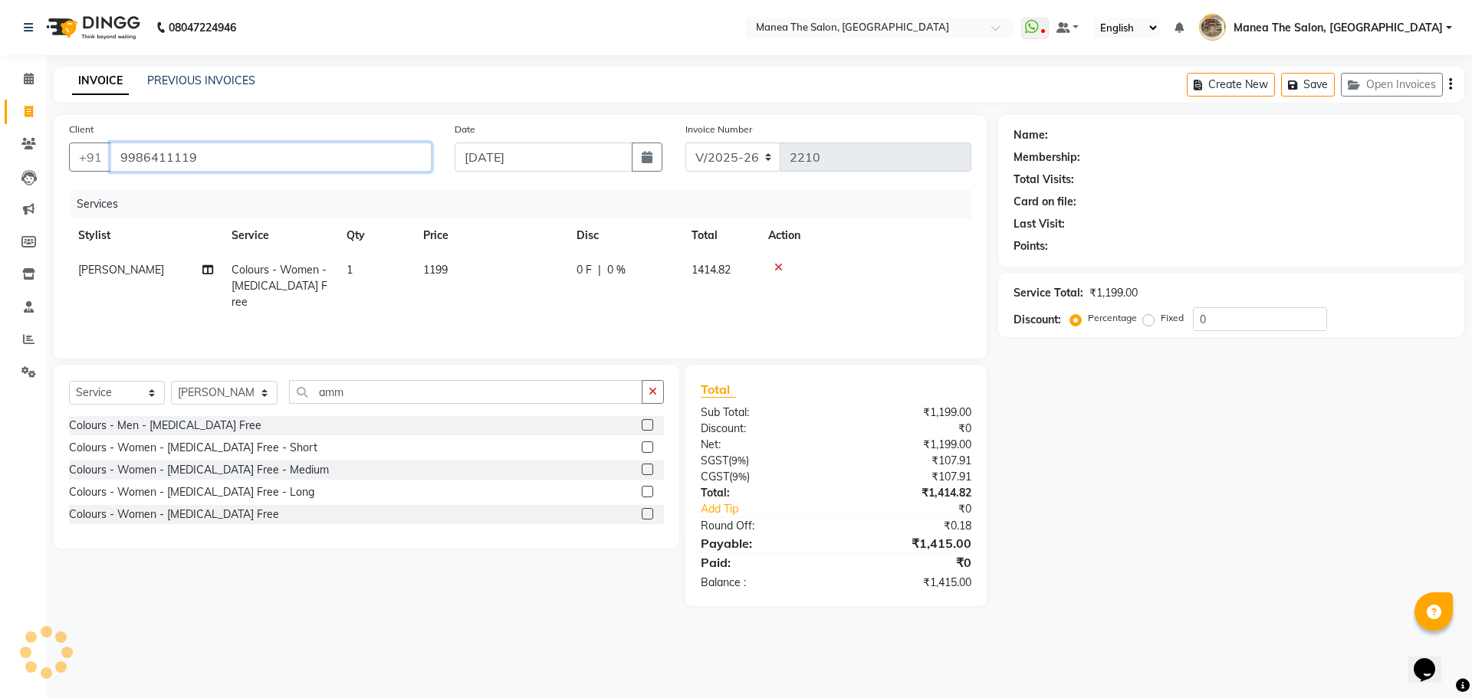
type input "9986411119"
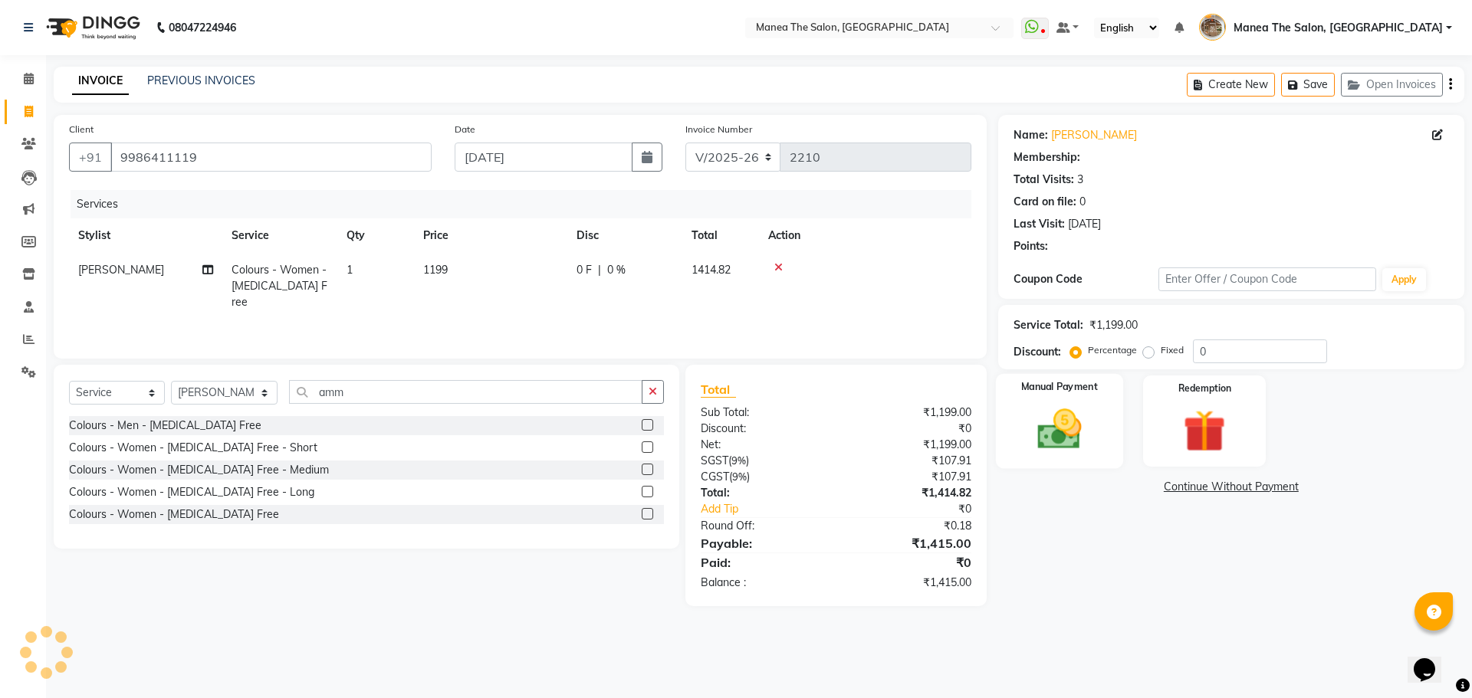
select select "1: Object"
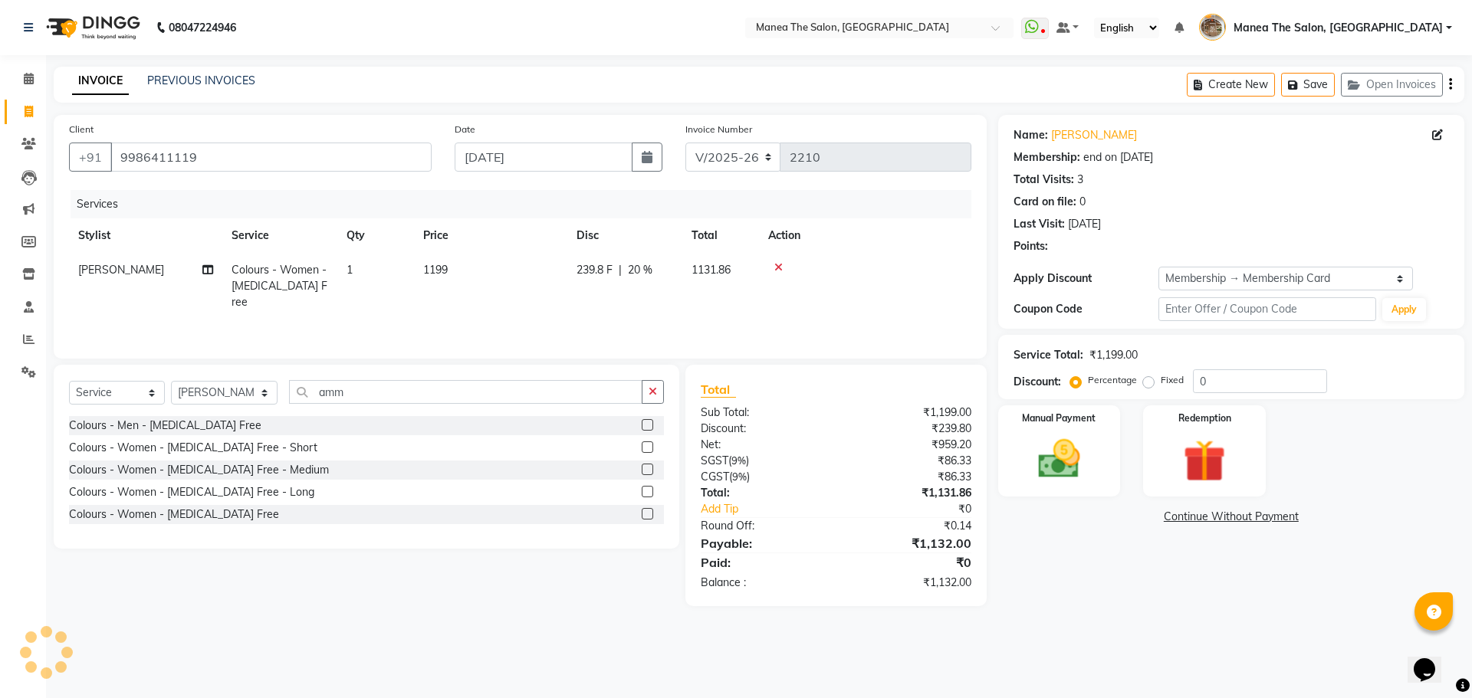
type input "20"
click at [1161, 613] on main "INVOICE PREVIOUS INVOICES Create New Save Open Invoices Client [PHONE_NUMBER] D…" at bounding box center [759, 348] width 1426 height 563
click at [1060, 478] on img at bounding box center [1058, 459] width 71 height 51
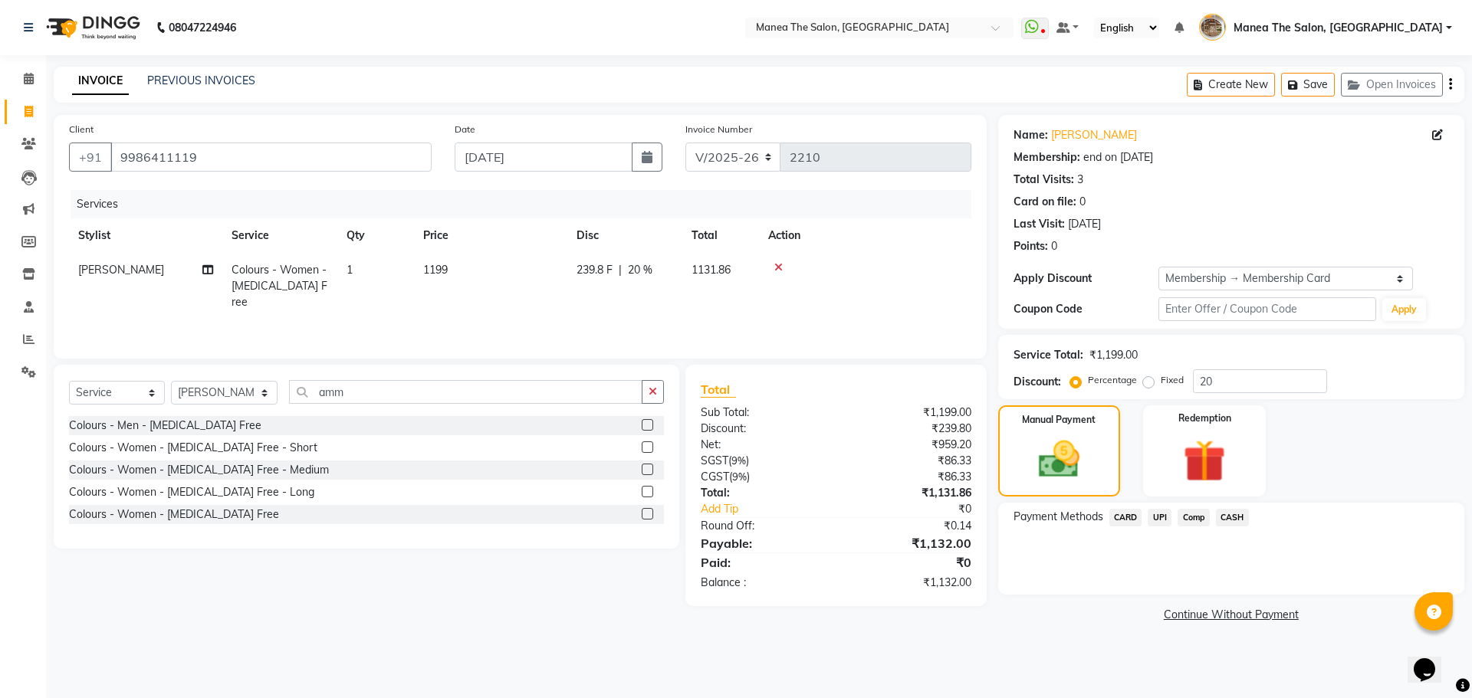
click at [1157, 520] on span "UPI" at bounding box center [1160, 518] width 24 height 18
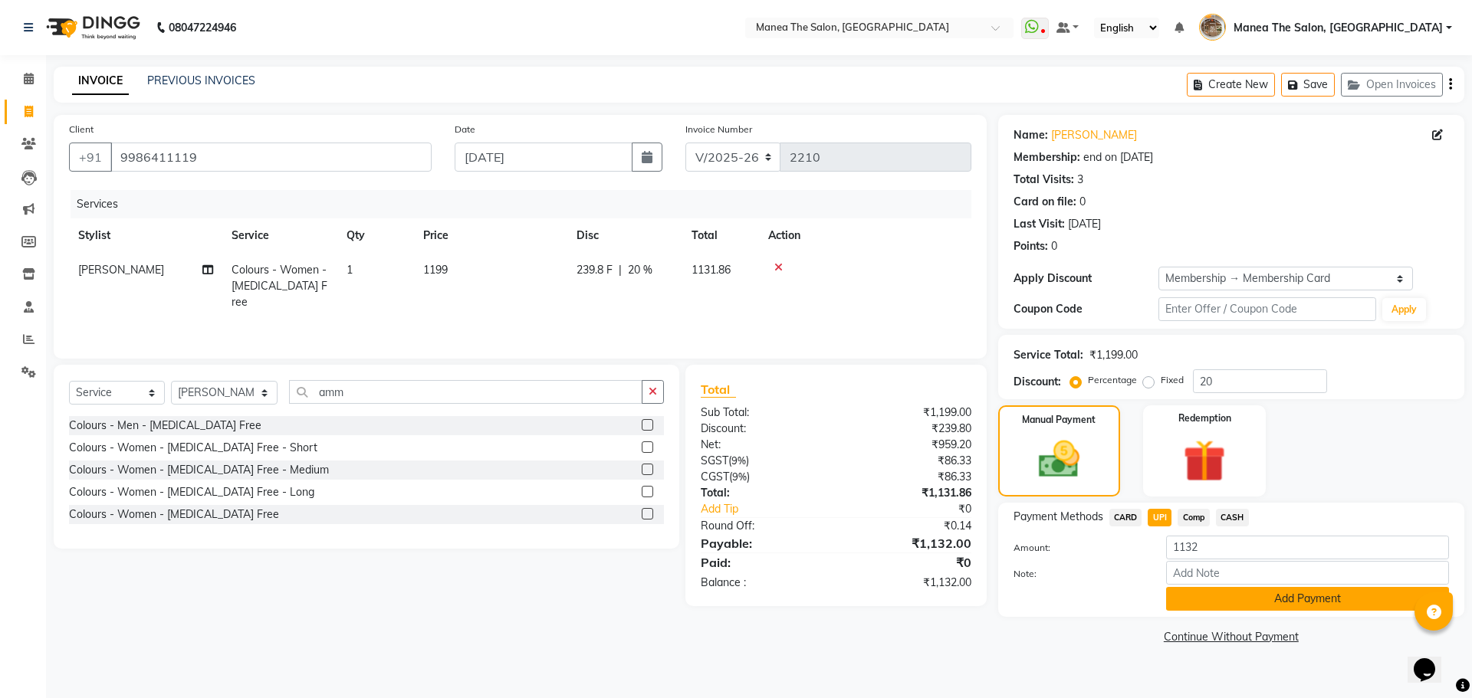
click at [1241, 607] on button "Add Payment" at bounding box center [1307, 599] width 283 height 24
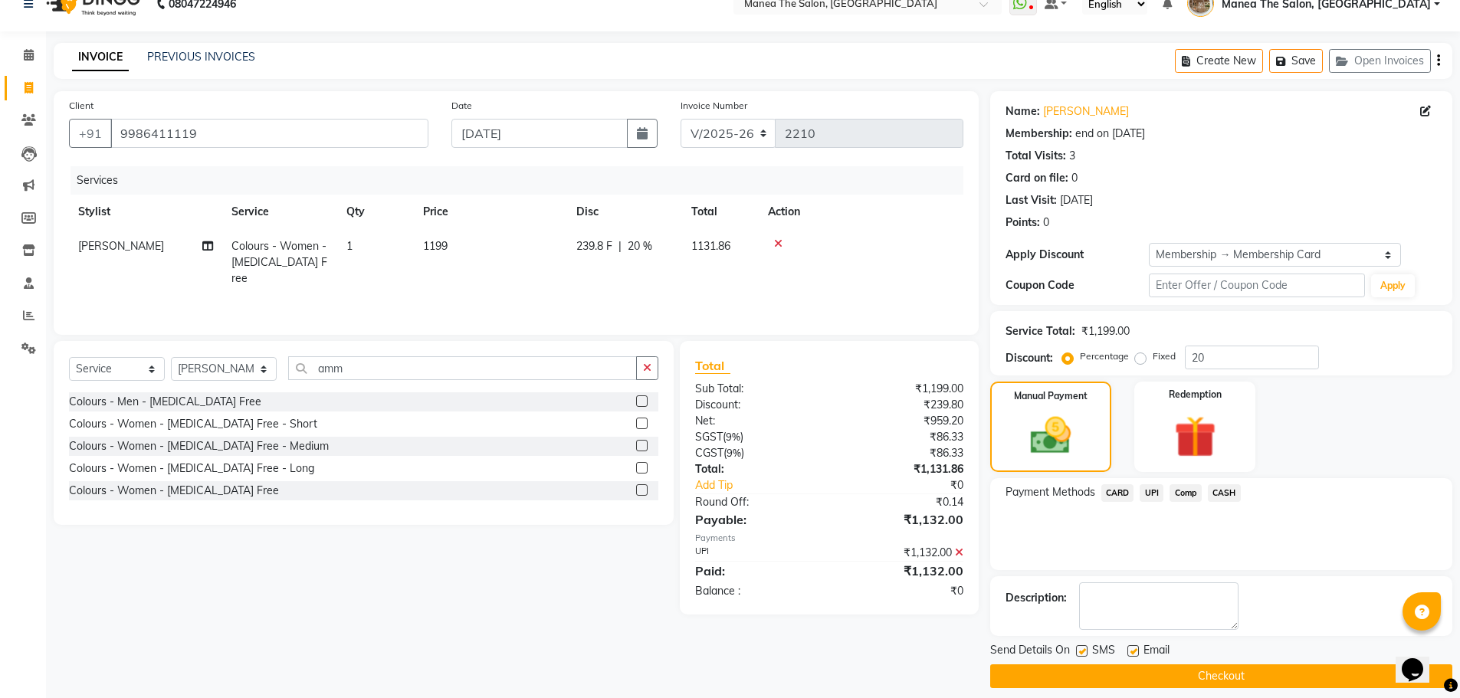
scroll to position [37, 0]
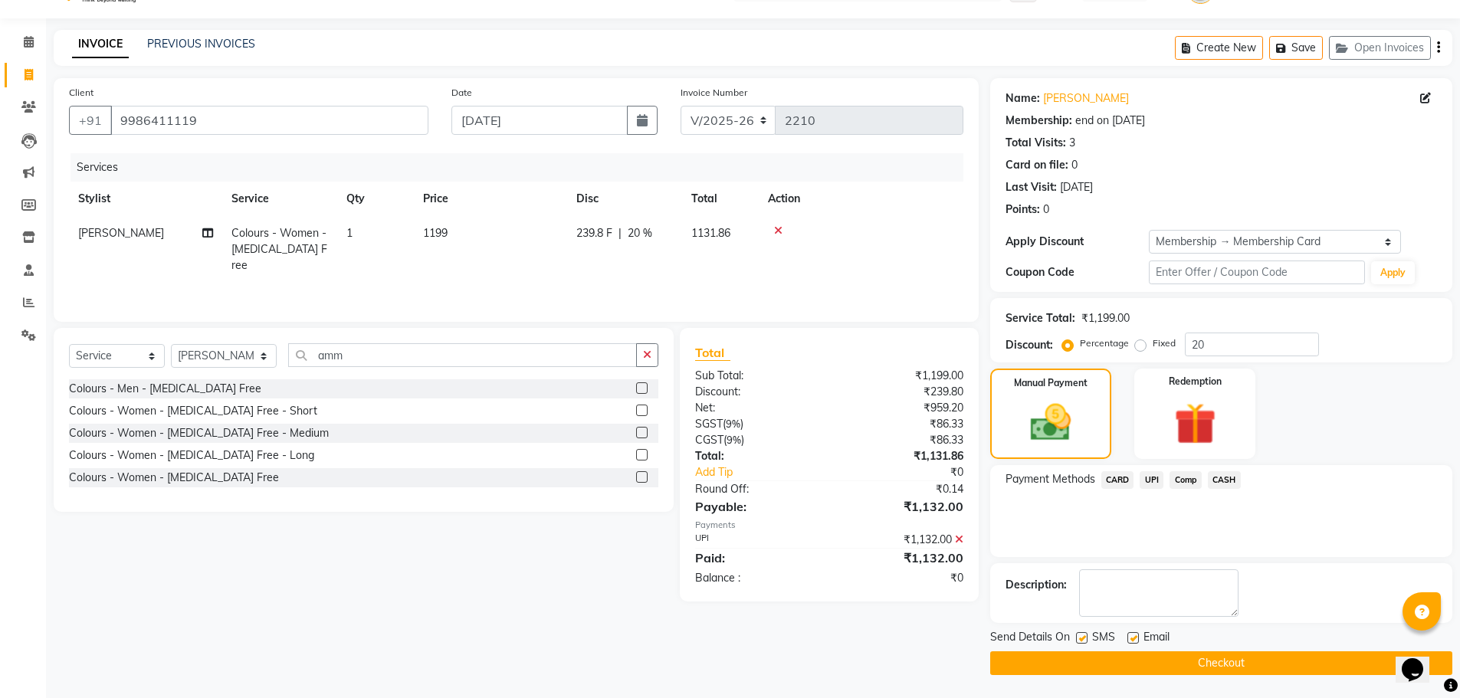
click at [1244, 656] on button "Checkout" at bounding box center [1221, 664] width 462 height 24
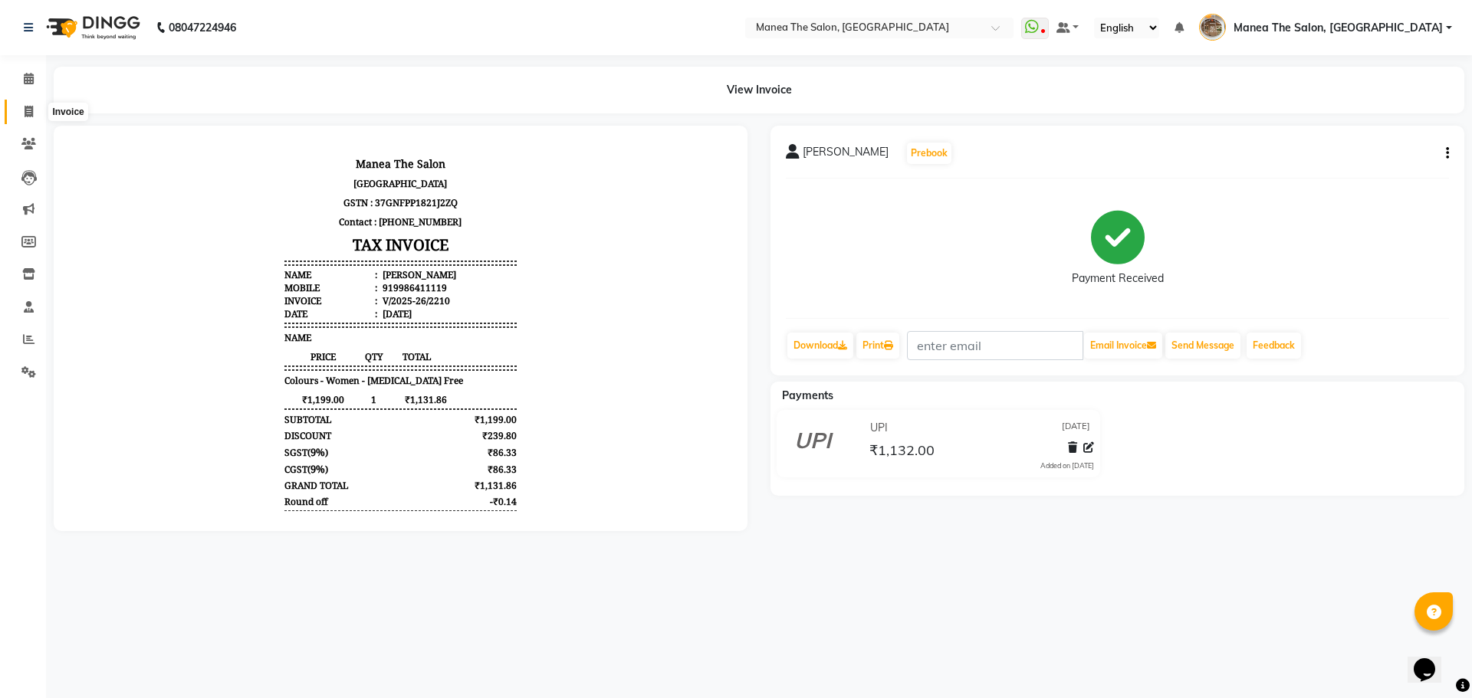
click at [18, 110] on span at bounding box center [28, 112] width 27 height 18
select select "service"
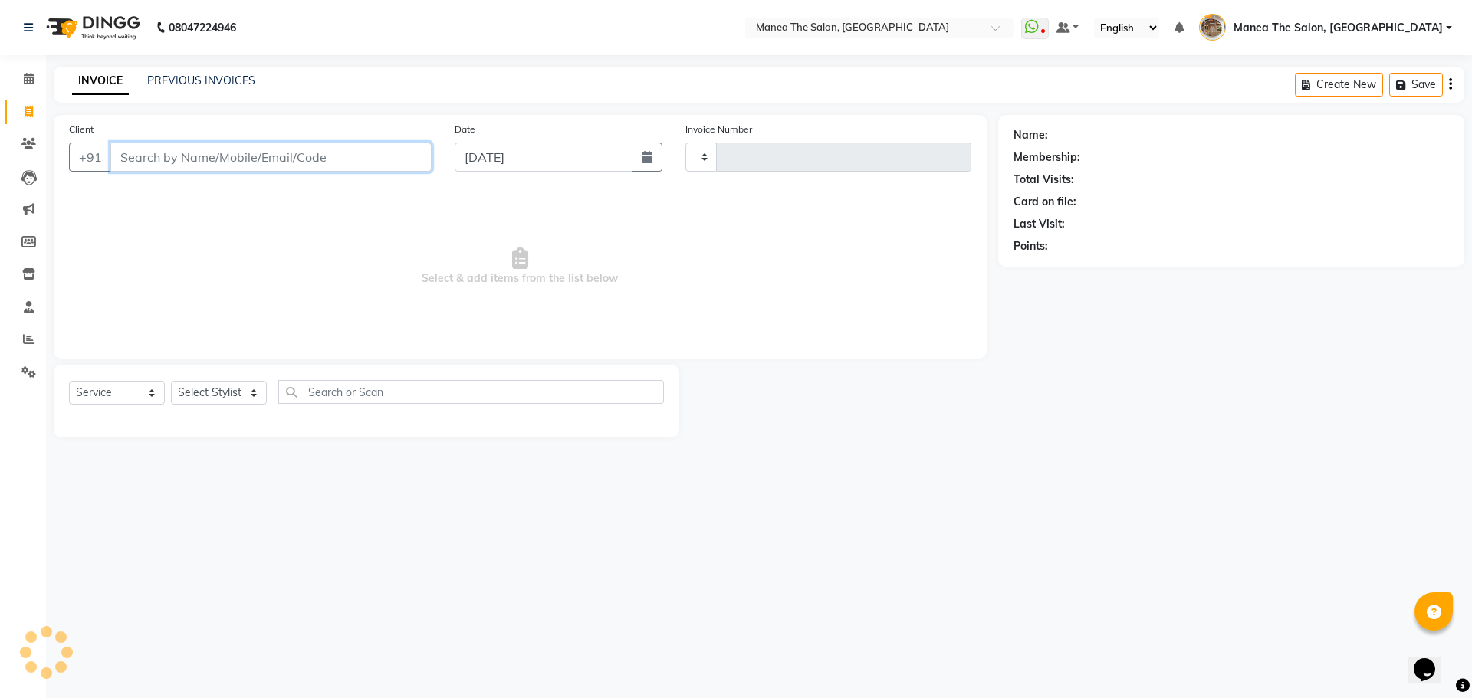
type input "2211"
select select "7287"
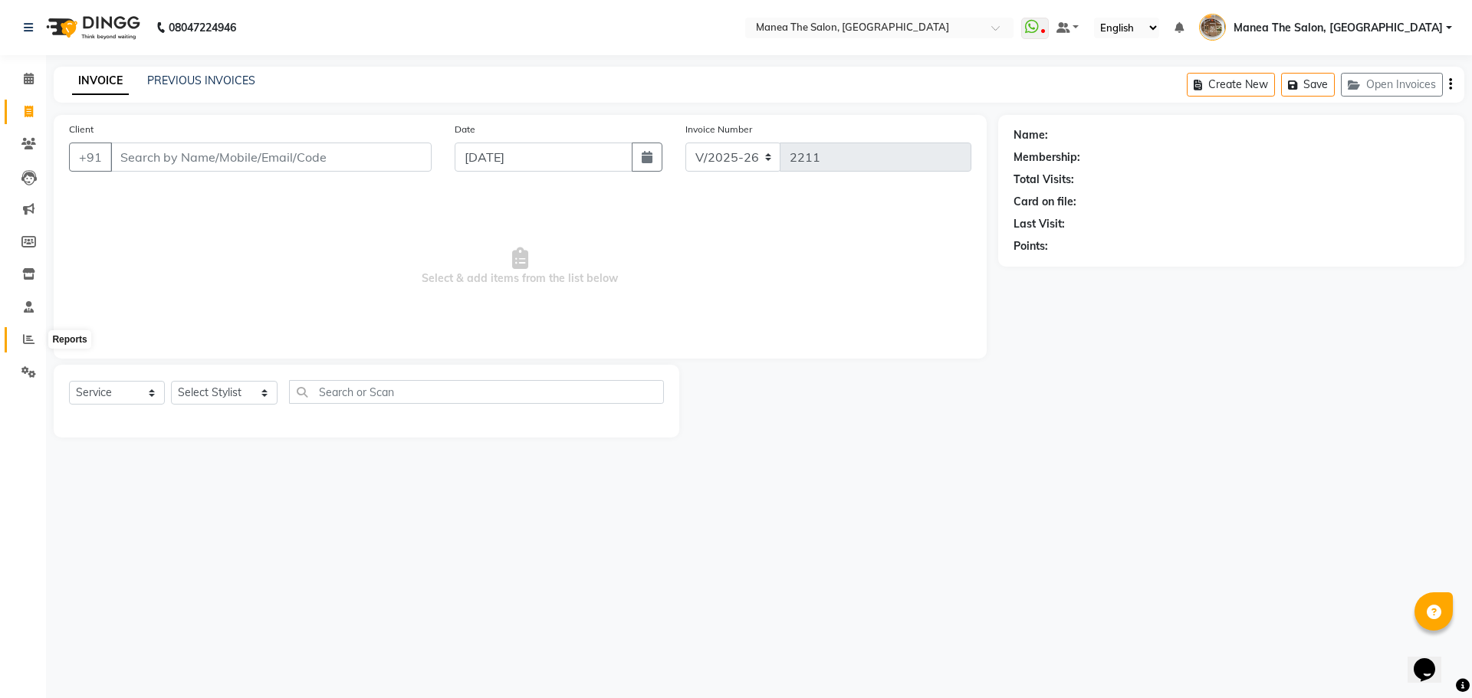
click at [39, 343] on span at bounding box center [28, 340] width 27 height 18
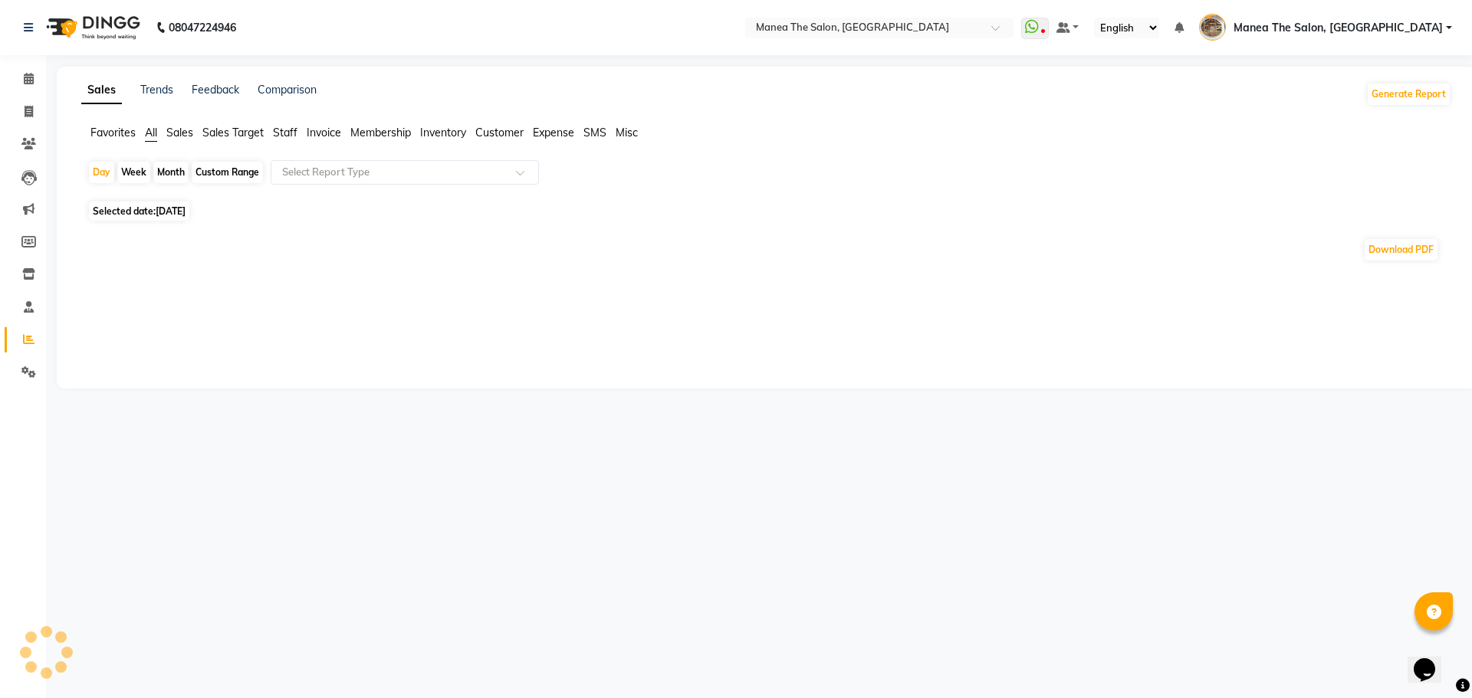
click at [225, 169] on div "Custom Range" at bounding box center [227, 172] width 71 height 21
select select "9"
select select "2025"
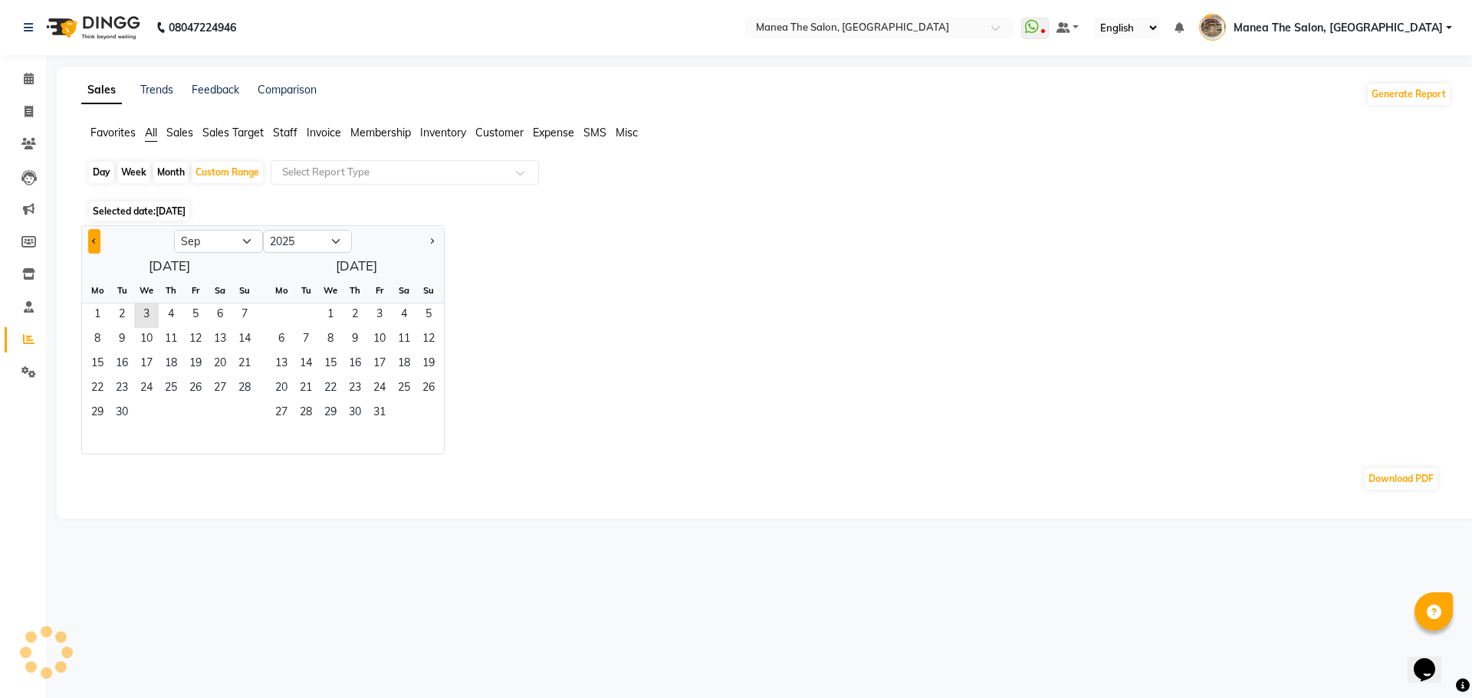
click at [95, 236] on button "Previous month" at bounding box center [94, 241] width 12 height 25
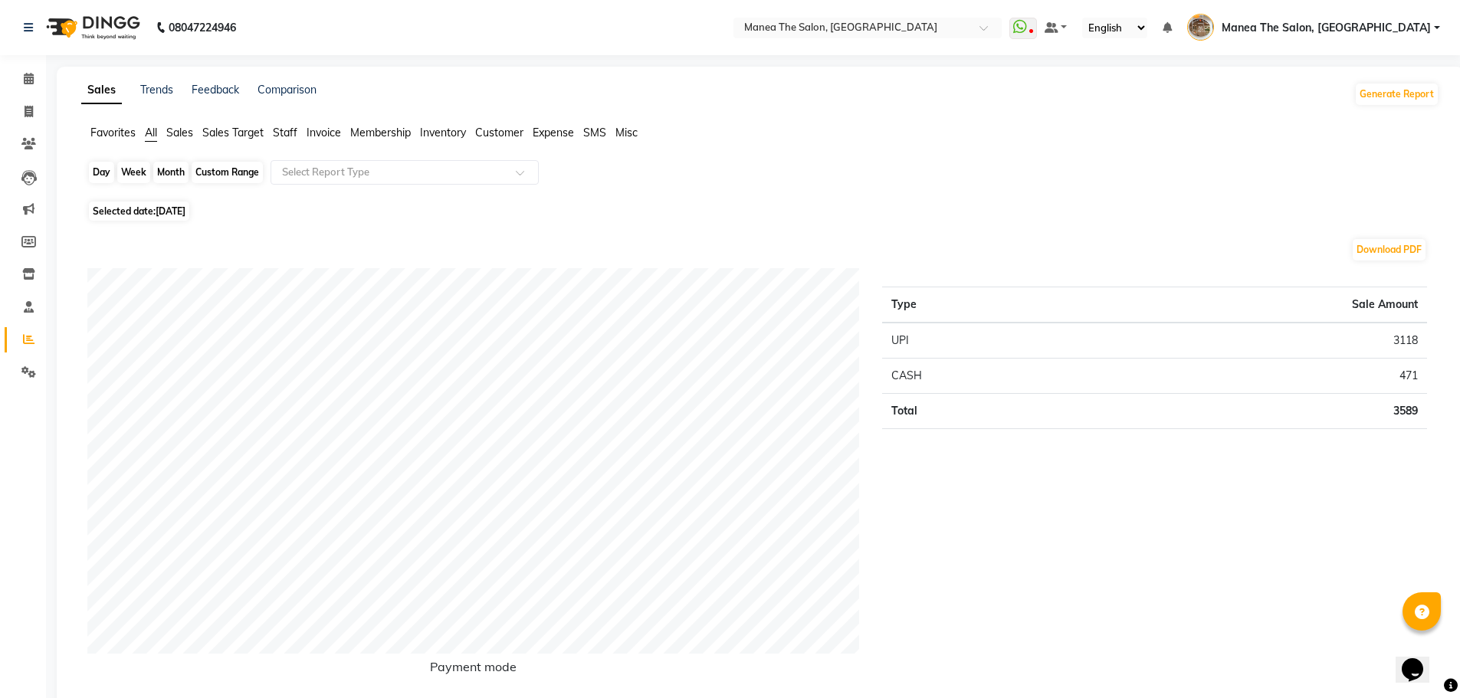
click at [229, 175] on div "Custom Range" at bounding box center [227, 172] width 71 height 21
select select "9"
select select "2025"
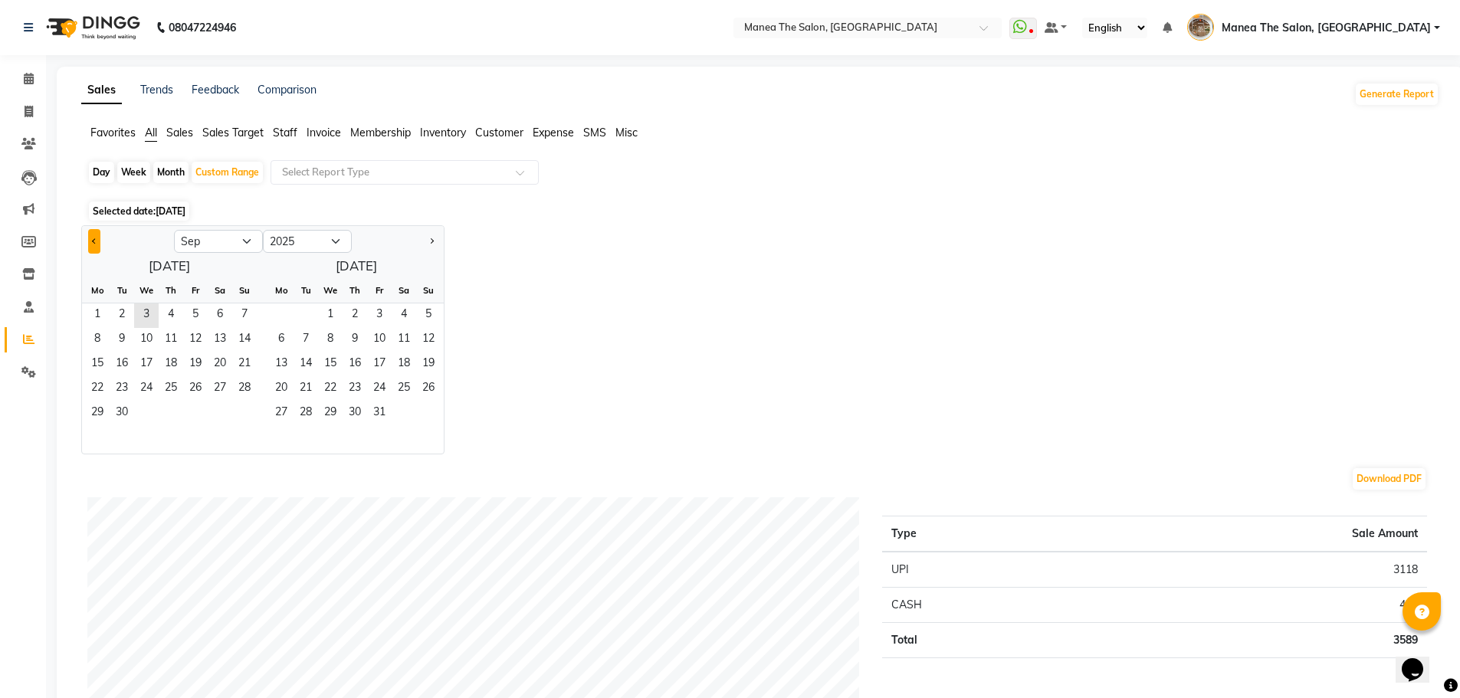
click at [93, 241] on span "Previous month" at bounding box center [94, 240] width 5 height 5
select select "8"
click at [199, 311] on span "1" at bounding box center [195, 316] width 25 height 25
click at [216, 334] on span "9" at bounding box center [220, 340] width 25 height 25
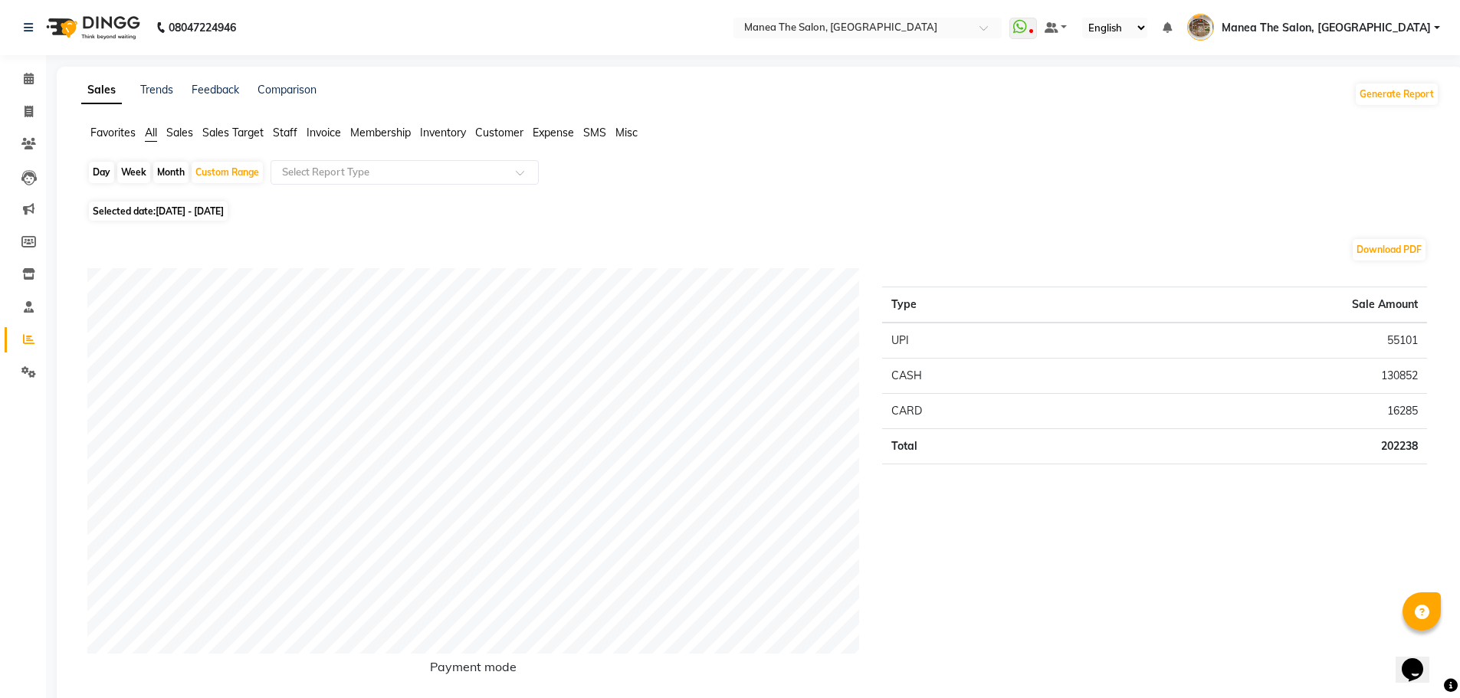
click at [289, 134] on span "Staff" at bounding box center [285, 133] width 25 height 14
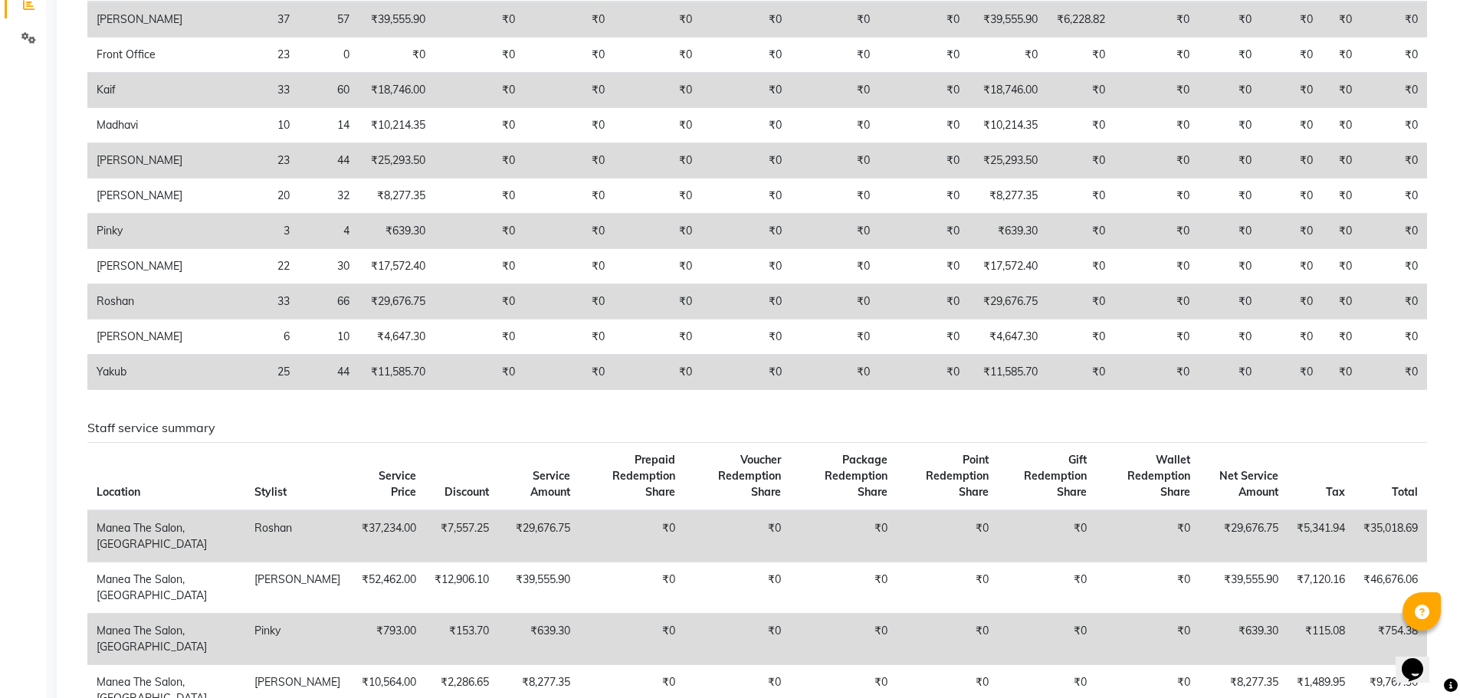
scroll to position [153, 0]
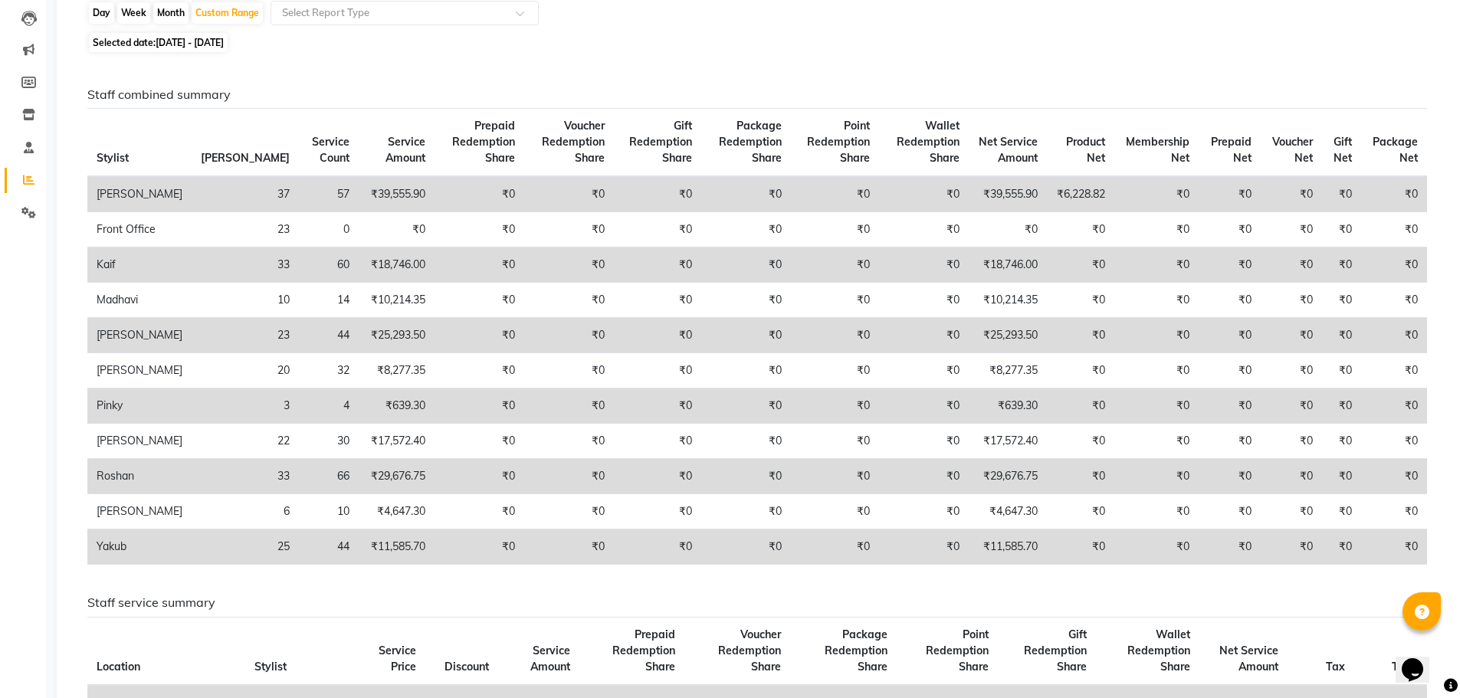
drag, startPoint x: 77, startPoint y: 337, endPoint x: 69, endPoint y: 341, distance: 8.6
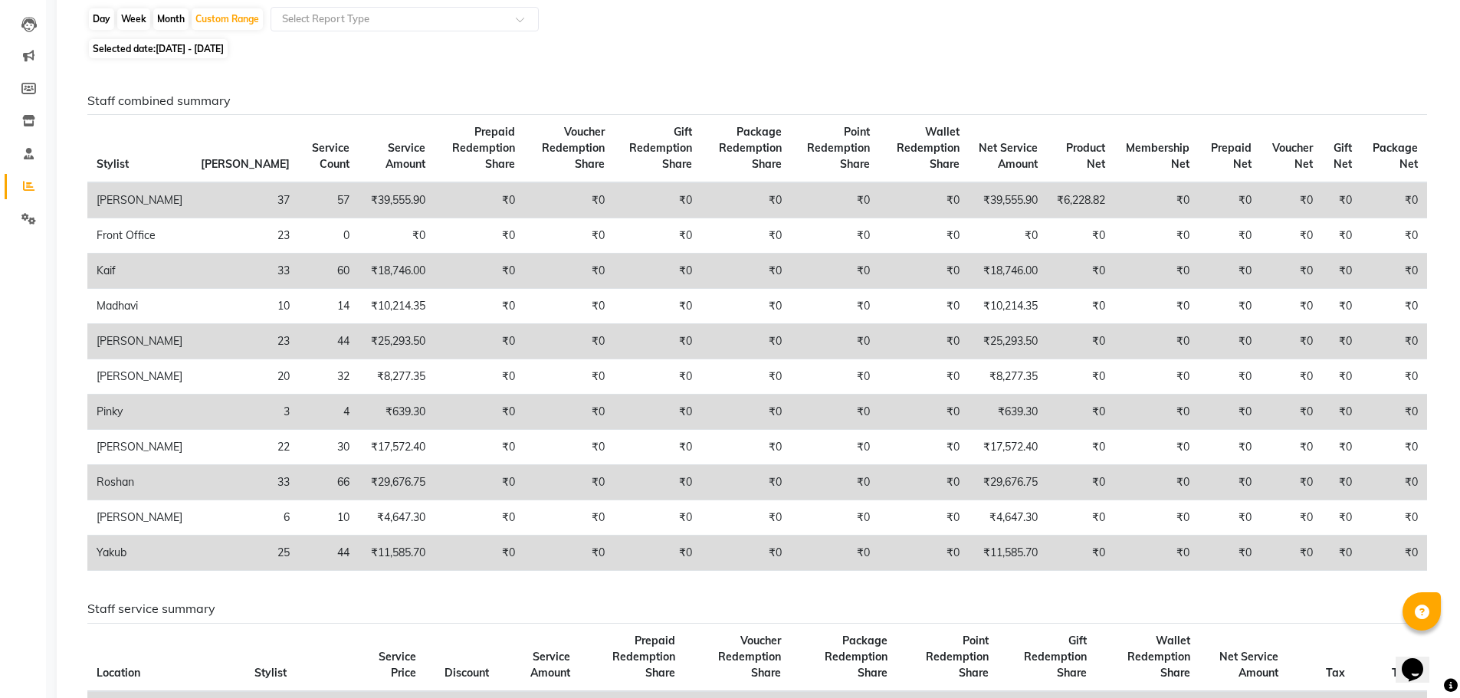
drag, startPoint x: 69, startPoint y: 341, endPoint x: 340, endPoint y: 57, distance: 392.6
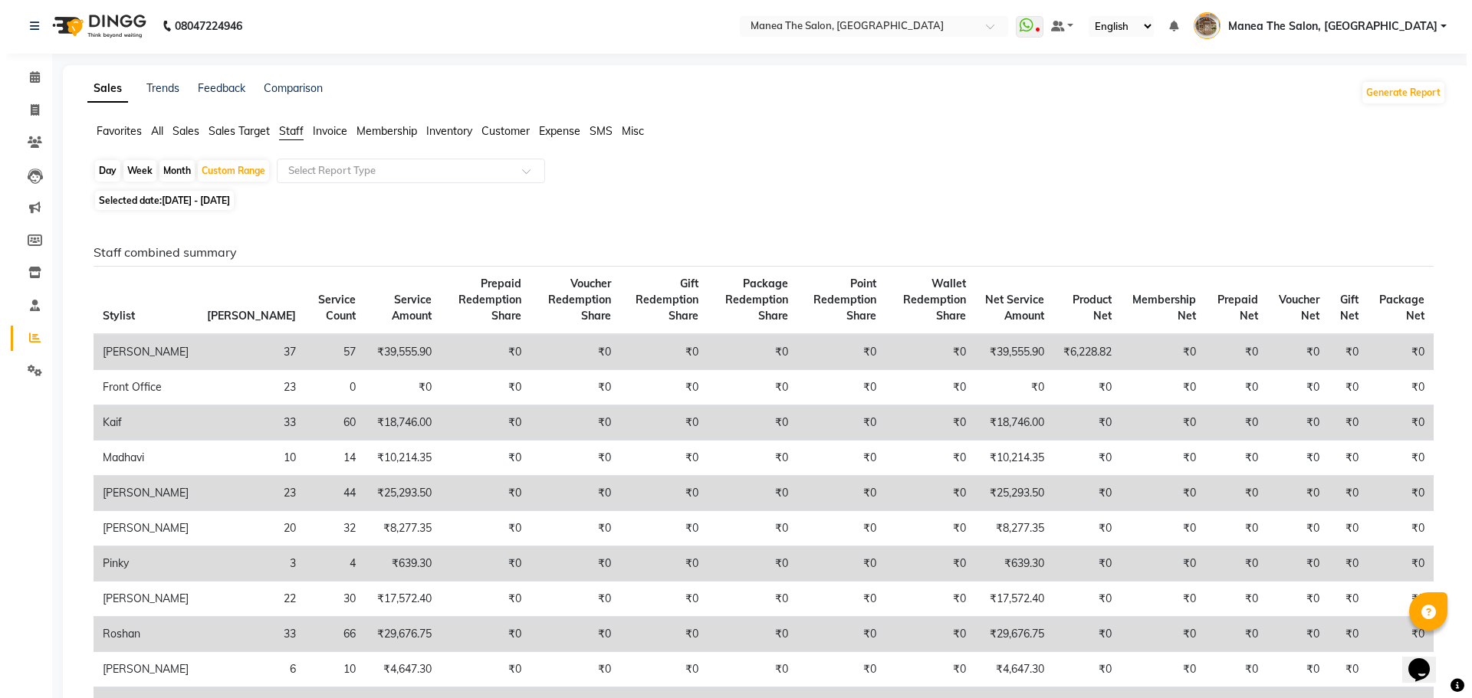
scroll to position [0, 0]
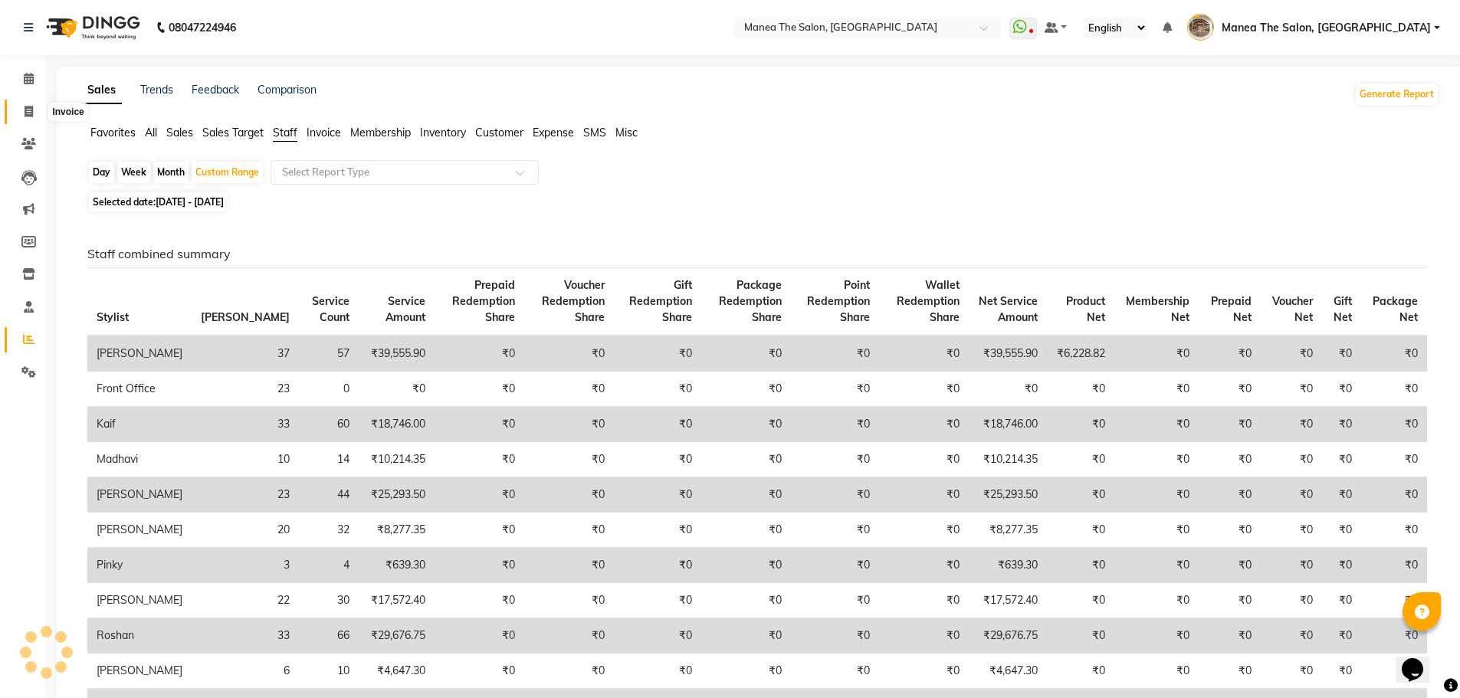
click at [28, 111] on icon at bounding box center [29, 111] width 8 height 11
select select "service"
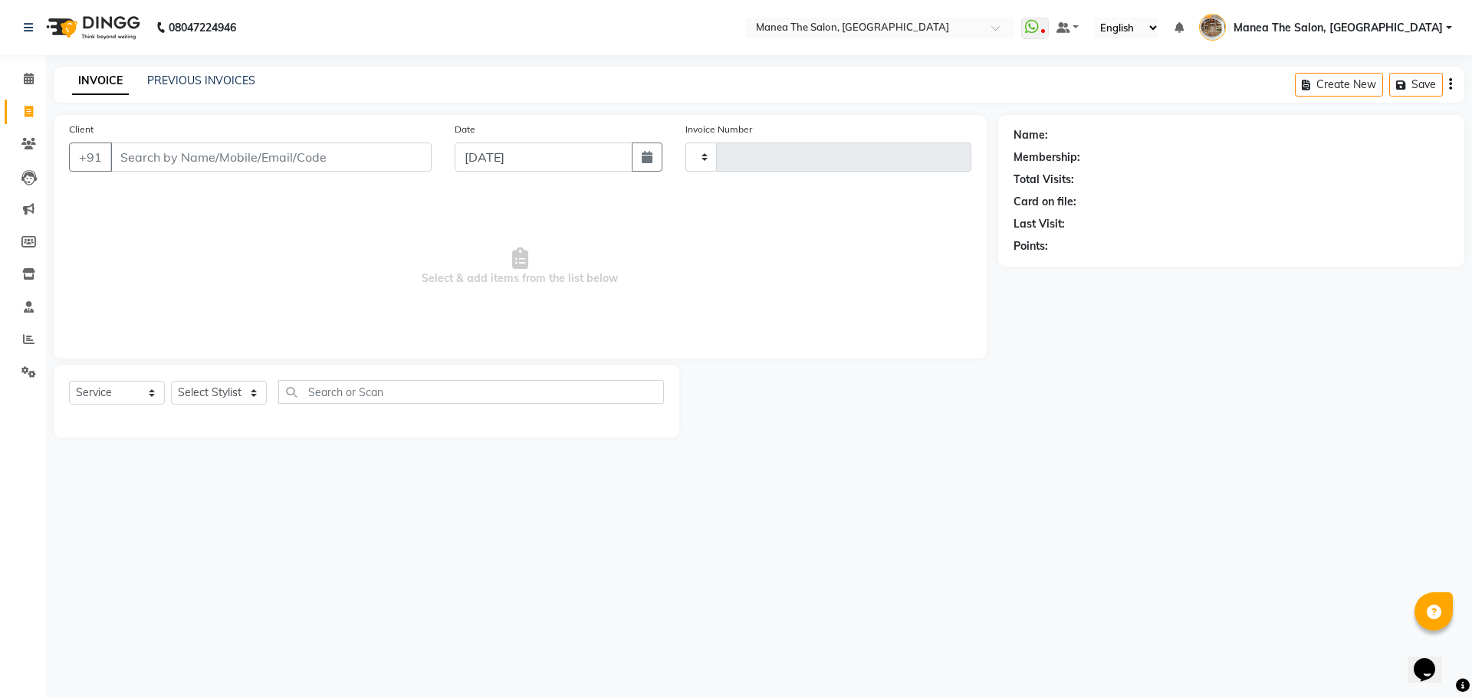
type input "2211"
select select "7287"
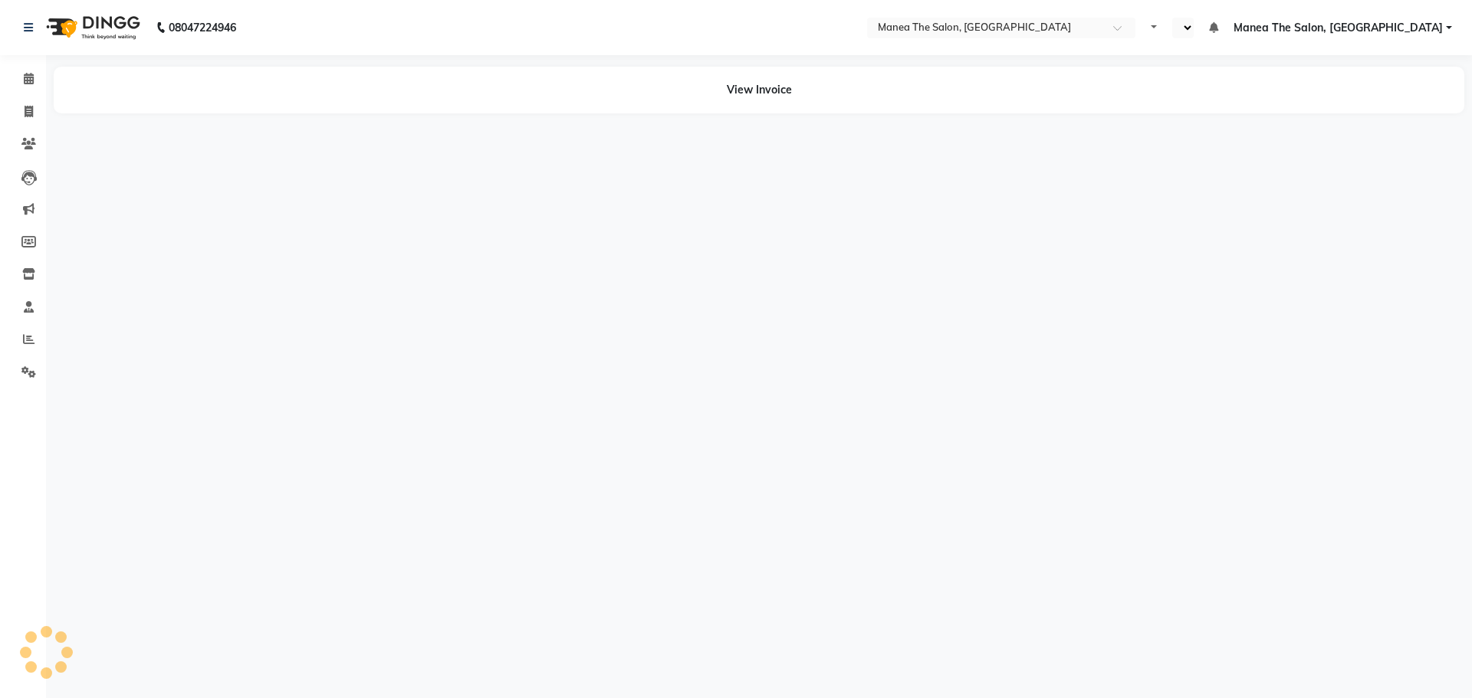
select select "en"
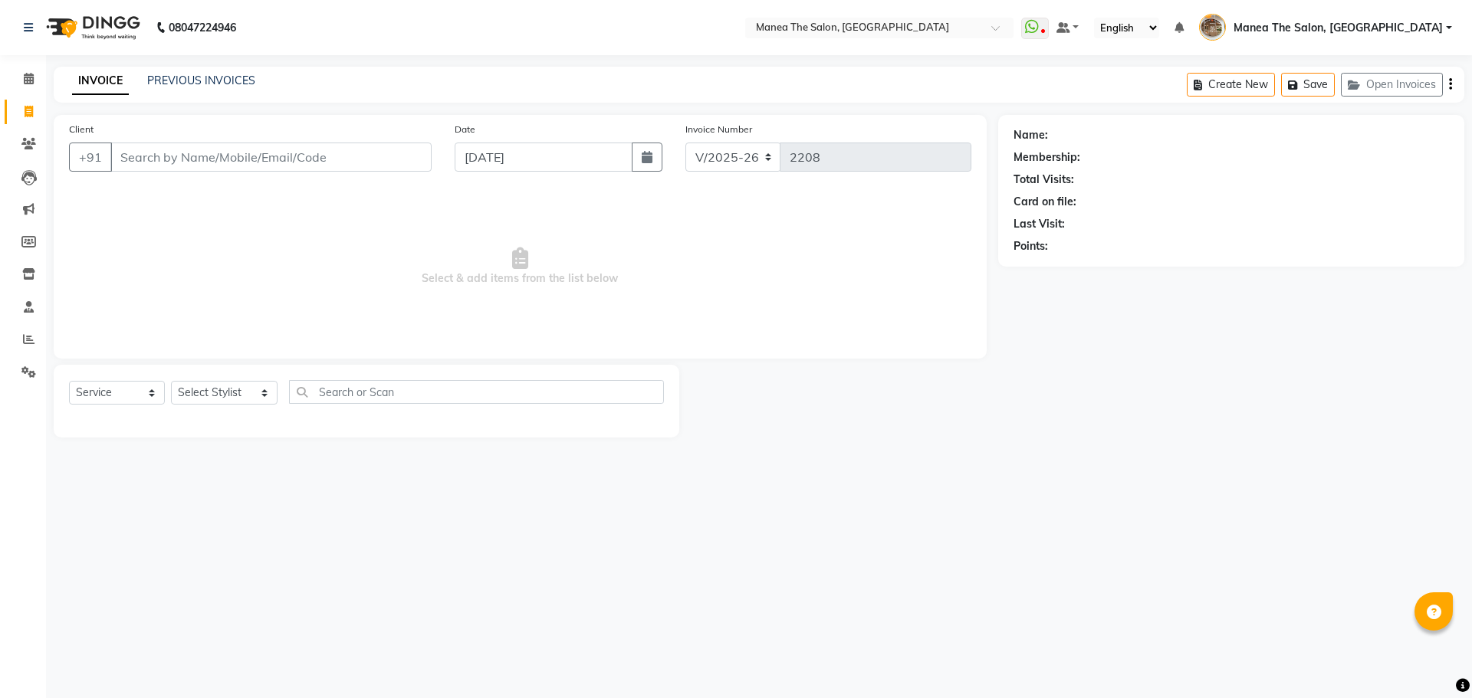
select select "7287"
select select "service"
click at [892, 555] on div "08047224946 Select Location × Manea The Salon, Kanuru WhatsApp Status ✕ Status:…" at bounding box center [736, 349] width 1472 height 698
click at [186, 82] on link "PREVIOUS INVOICES" at bounding box center [201, 81] width 108 height 14
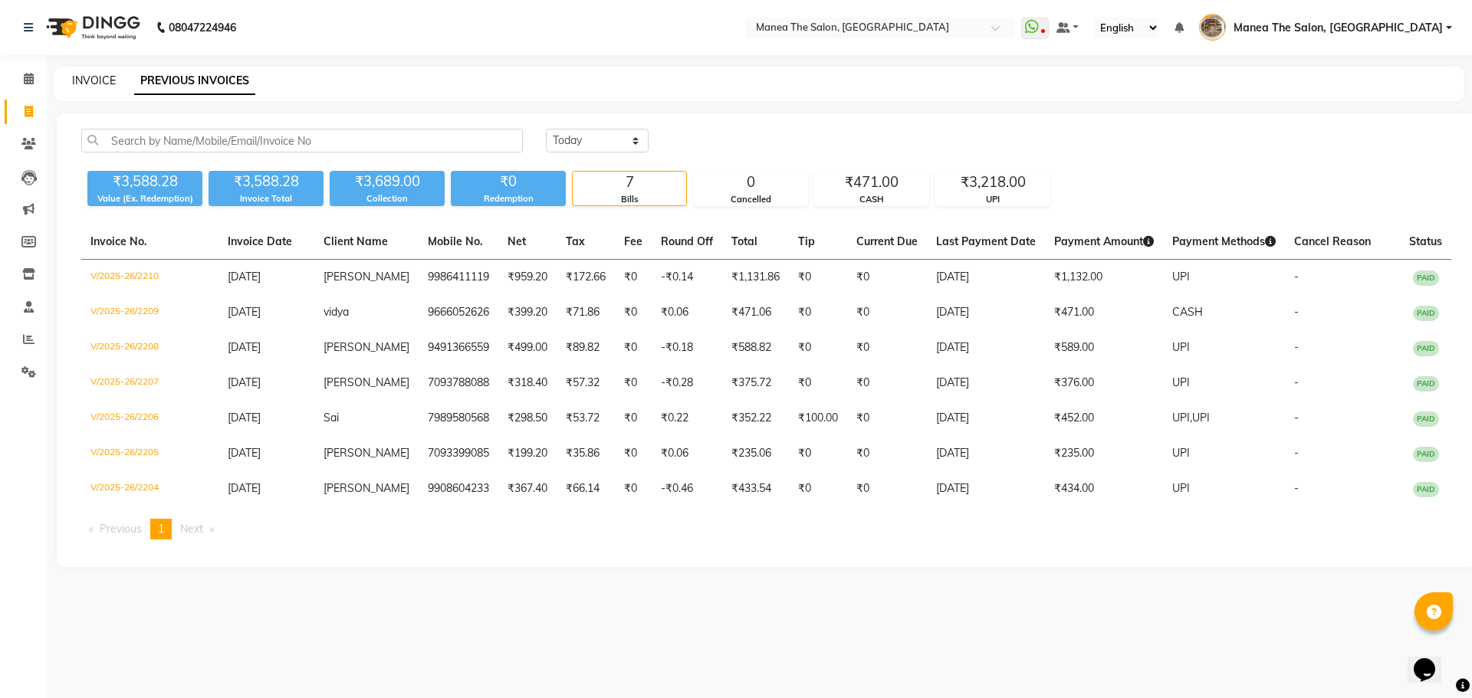
click at [100, 85] on link "INVOICE" at bounding box center [94, 81] width 44 height 14
select select "service"
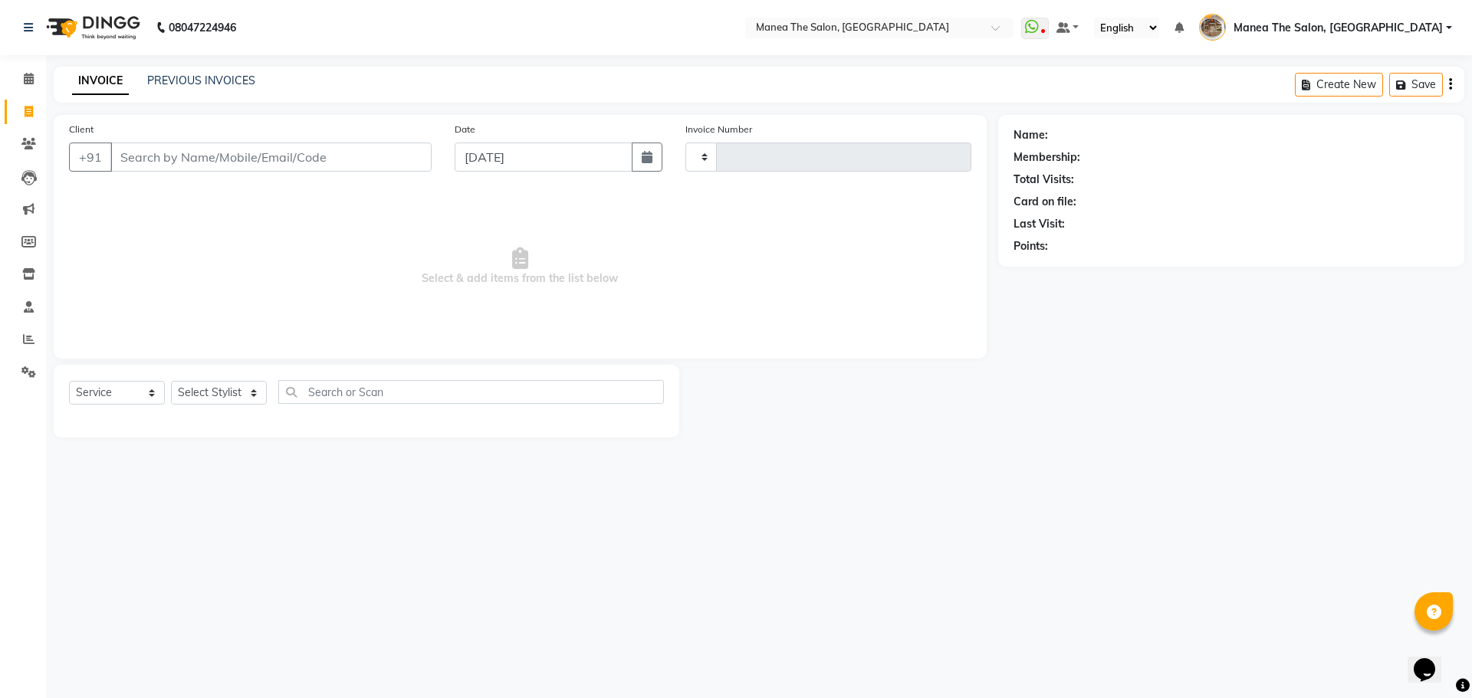
type input "2211"
select select "7287"
click at [179, 86] on link "PREVIOUS INVOICES" at bounding box center [201, 81] width 108 height 14
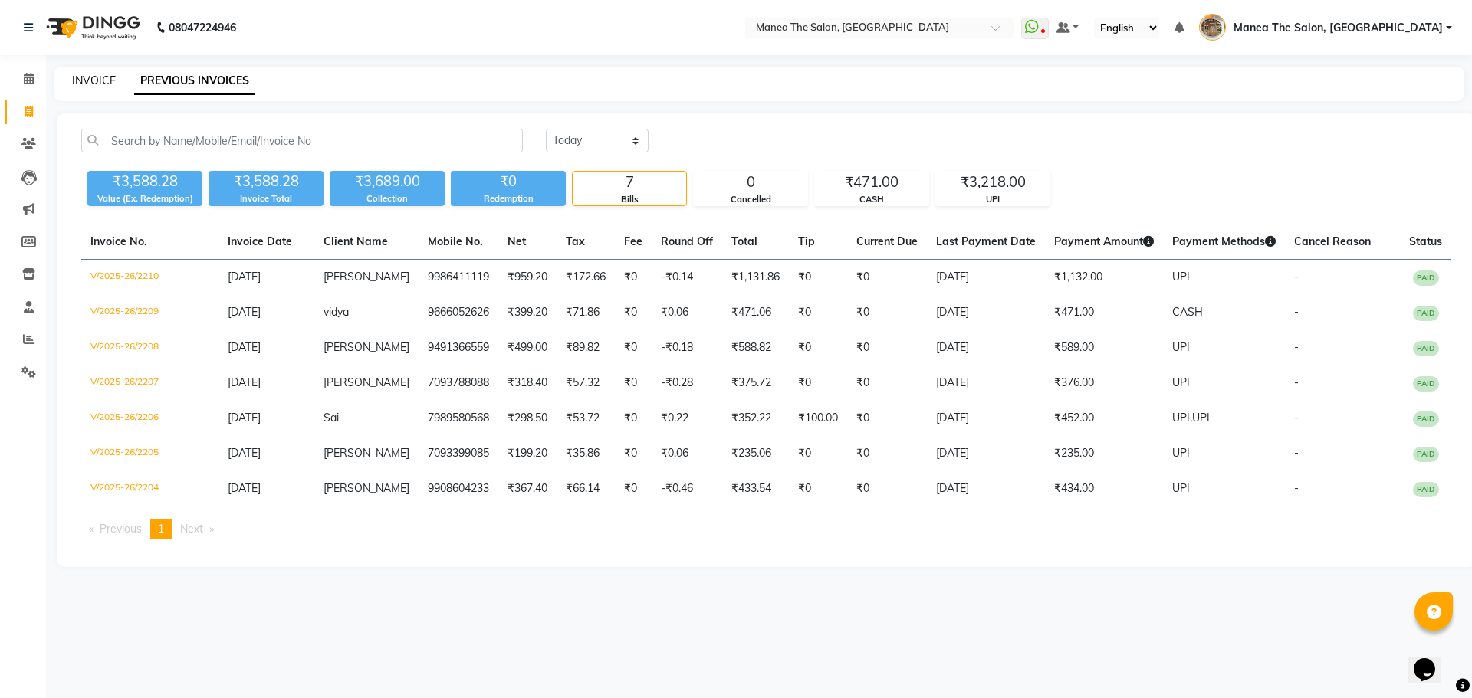
click at [90, 79] on link "INVOICE" at bounding box center [94, 81] width 44 height 14
select select "service"
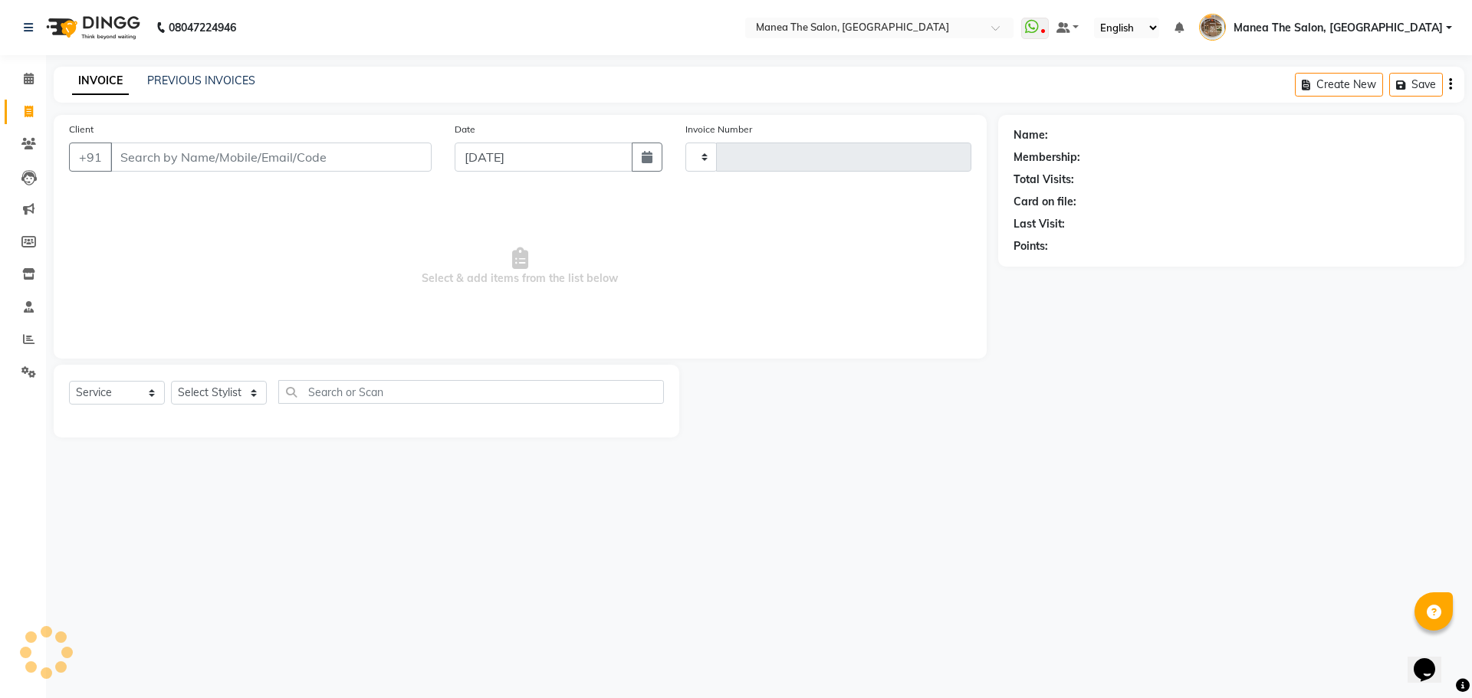
type input "2211"
select select "7287"
